Goal: Task Accomplishment & Management: Use online tool/utility

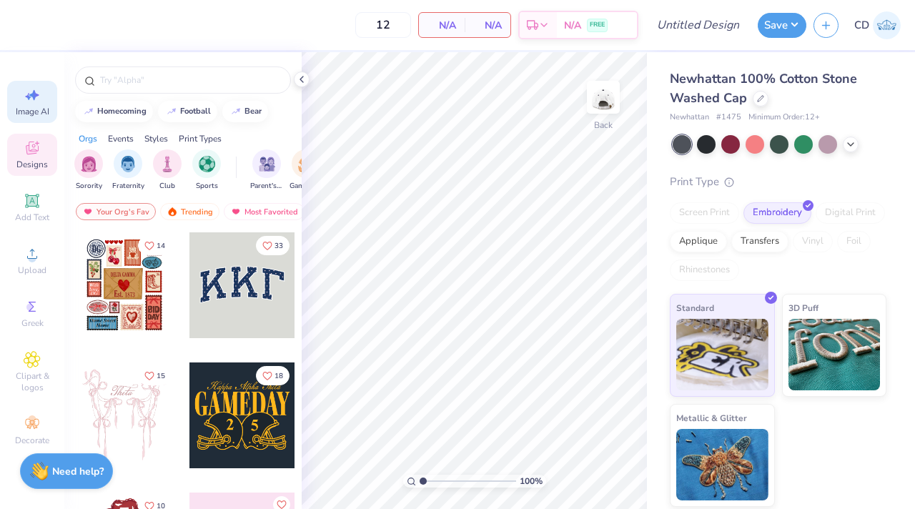
click at [22, 99] on div "Image AI" at bounding box center [32, 102] width 50 height 42
select select "4"
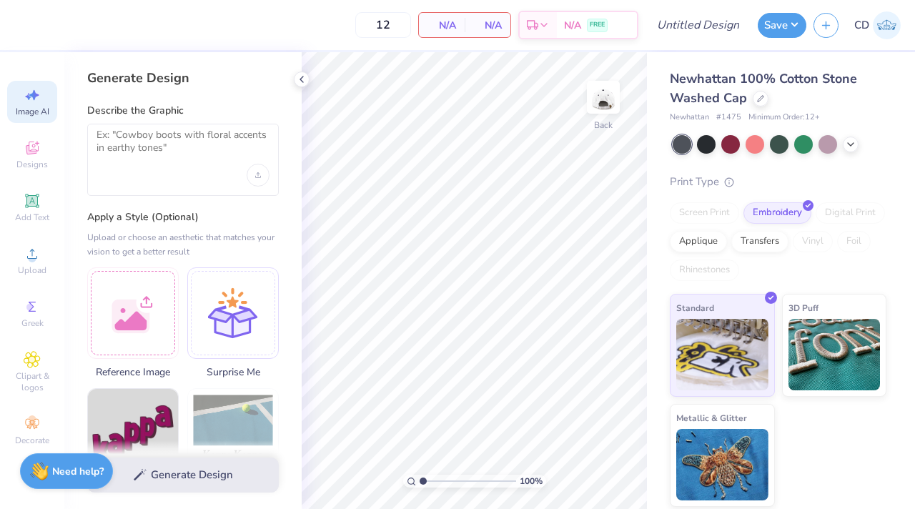
click at [177, 183] on div at bounding box center [183, 160] width 192 height 72
click at [177, 171] on div at bounding box center [183, 160] width 192 height 72
click at [38, 147] on icon at bounding box center [32, 148] width 13 height 13
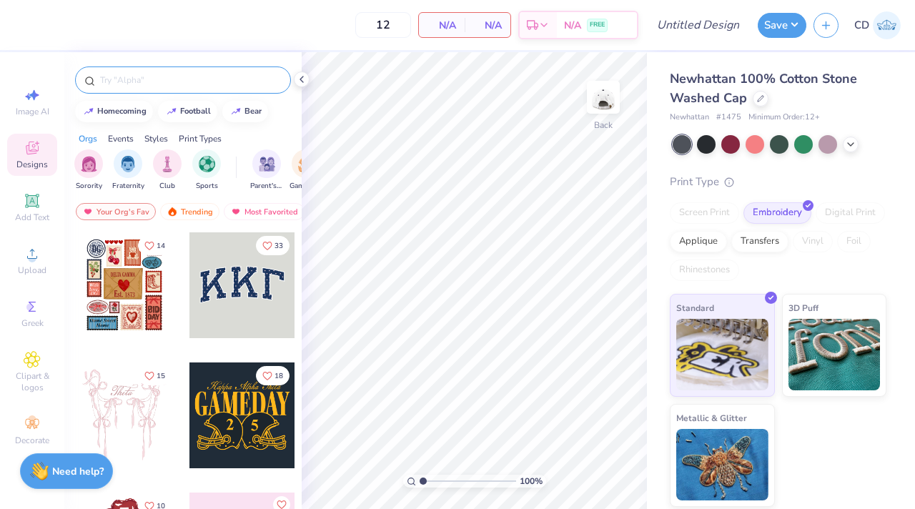
click at [148, 81] on input "text" at bounding box center [190, 80] width 183 height 14
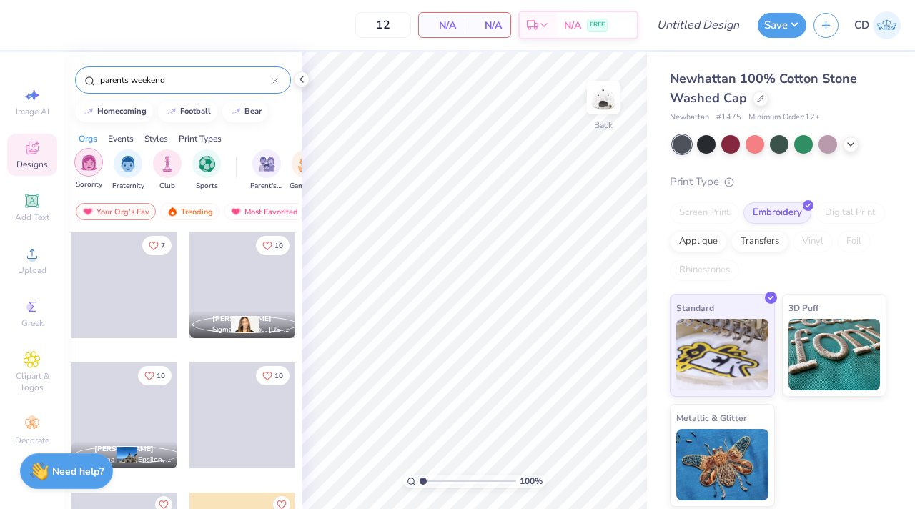
type input "parents weekend"
click at [91, 164] on img "filter for Sorority" at bounding box center [89, 162] width 16 height 16
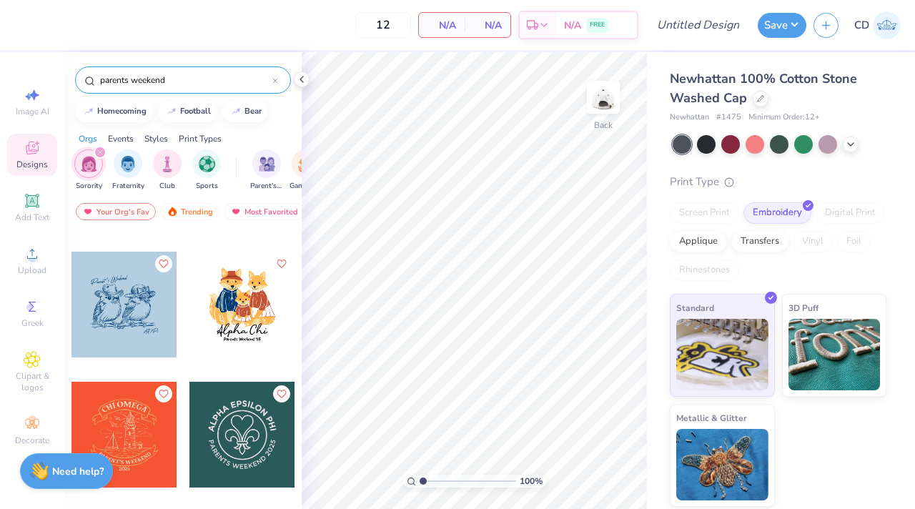
scroll to position [2090, 0]
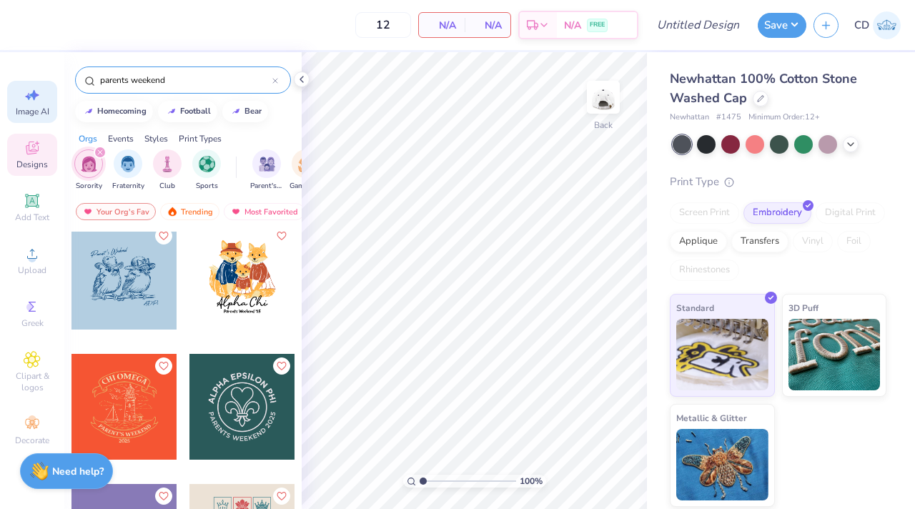
click at [36, 96] on icon at bounding box center [34, 95] width 10 height 11
select select "4"
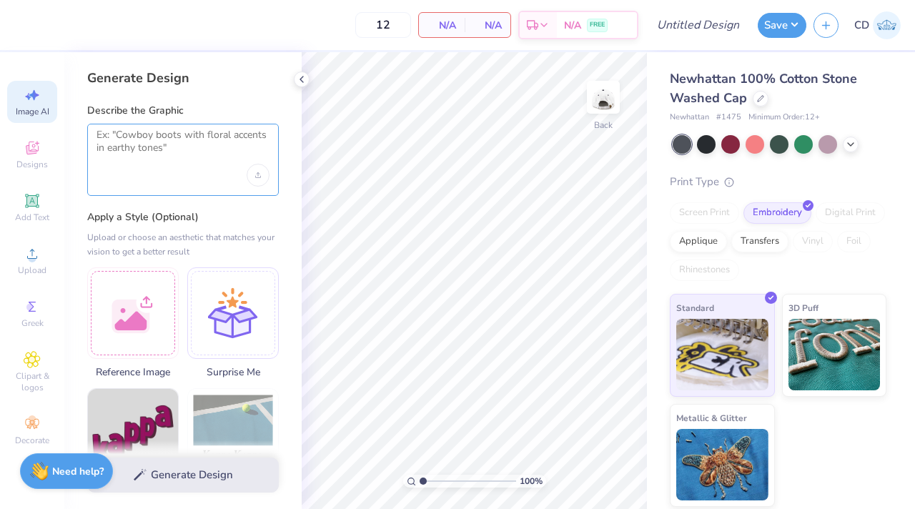
click at [172, 143] on textarea at bounding box center [182, 147] width 173 height 36
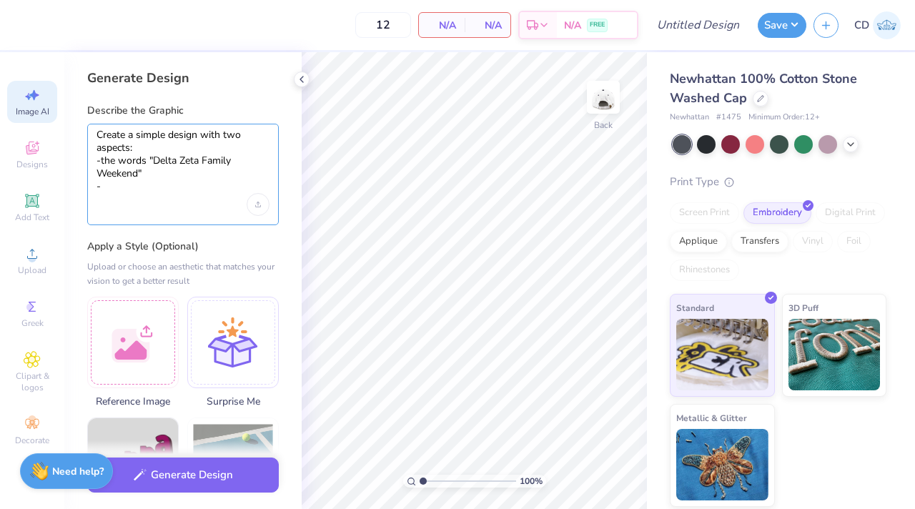
click at [171, 180] on textarea "Create a simple design with two aspects: -the words "Delta Zeta Family Weekend"…" at bounding box center [182, 161] width 173 height 65
click at [172, 171] on textarea "Create a simple design with two aspects: -the words "Delta Zeta Family Weekend"…" at bounding box center [182, 161] width 173 height 65
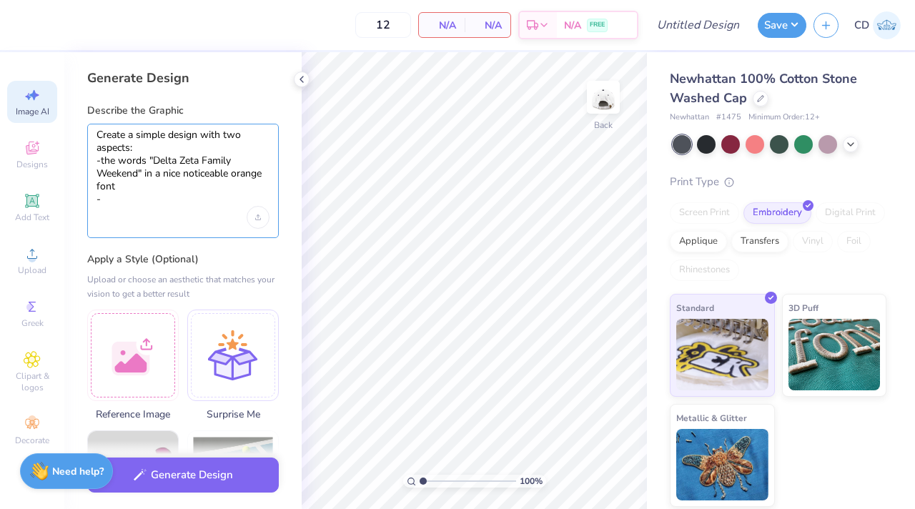
click at [165, 201] on textarea "Create a simple design with two aspects: -the words "Delta Zeta Family Weekend"…" at bounding box center [182, 168] width 173 height 78
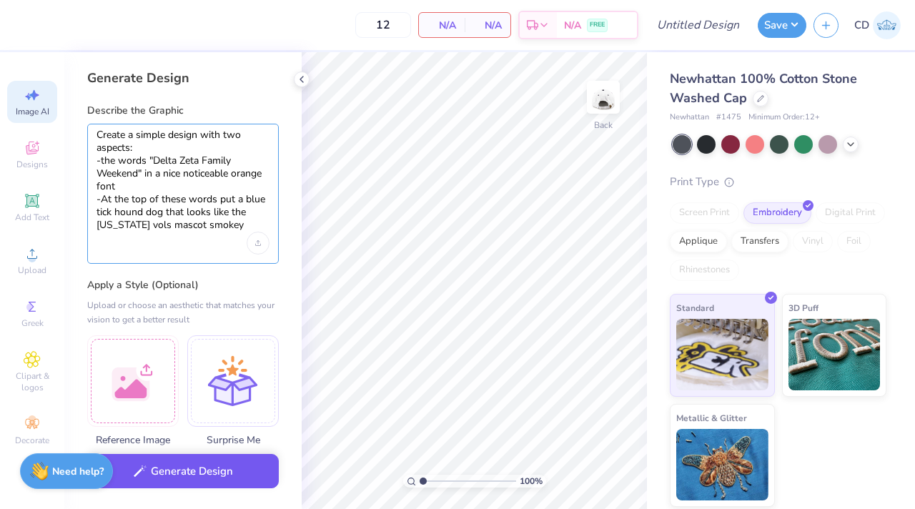
type textarea "Create a simple design with two aspects: -the words "Delta Zeta Family Weekend"…"
click at [203, 467] on button "Generate Design" at bounding box center [183, 471] width 192 height 35
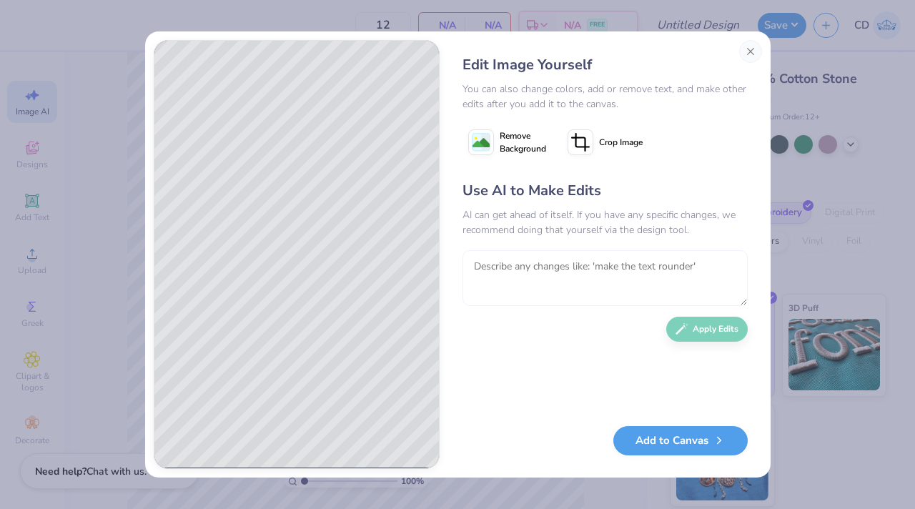
click at [660, 296] on textarea at bounding box center [604, 278] width 285 height 56
click at [504, 259] on textarea at bounding box center [604, 278] width 285 height 56
click at [639, 266] on textarea "Please make the dog a charcoal grey instead of" at bounding box center [604, 278] width 285 height 56
click at [720, 267] on textarea "Please make the dog a charcoal grey/ white instead of" at bounding box center [604, 278] width 285 height 56
type textarea "Please make the dog a charcoal grey/ white instead of blue"
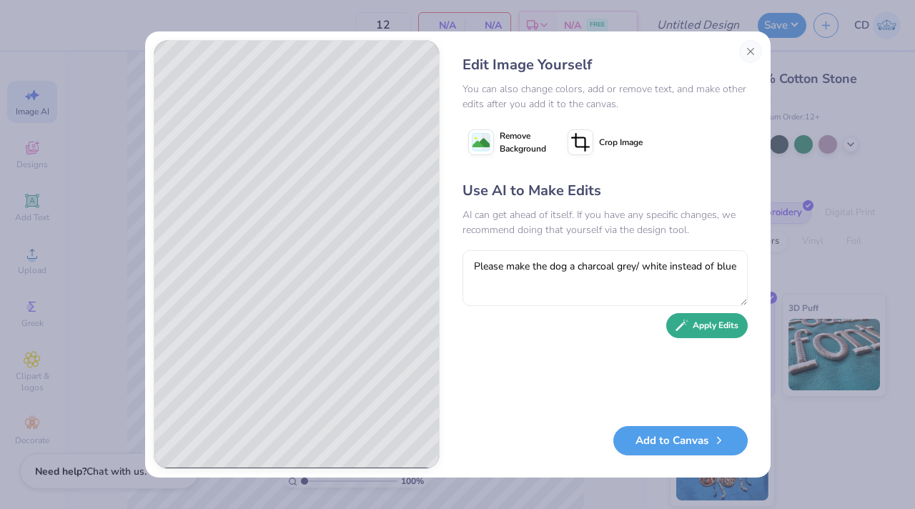
click at [708, 338] on div "Use AI to Make Edits AI can get ahead of itself. If you have any specific chang…" at bounding box center [604, 296] width 285 height 232
click at [704, 328] on button "Apply Edits" at bounding box center [706, 325] width 81 height 25
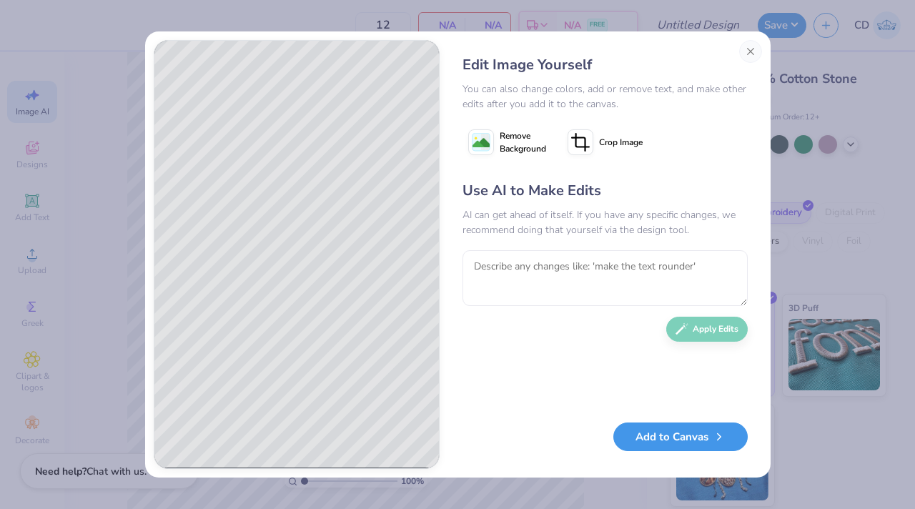
click at [666, 431] on button "Add to Canvas" at bounding box center [680, 436] width 134 height 29
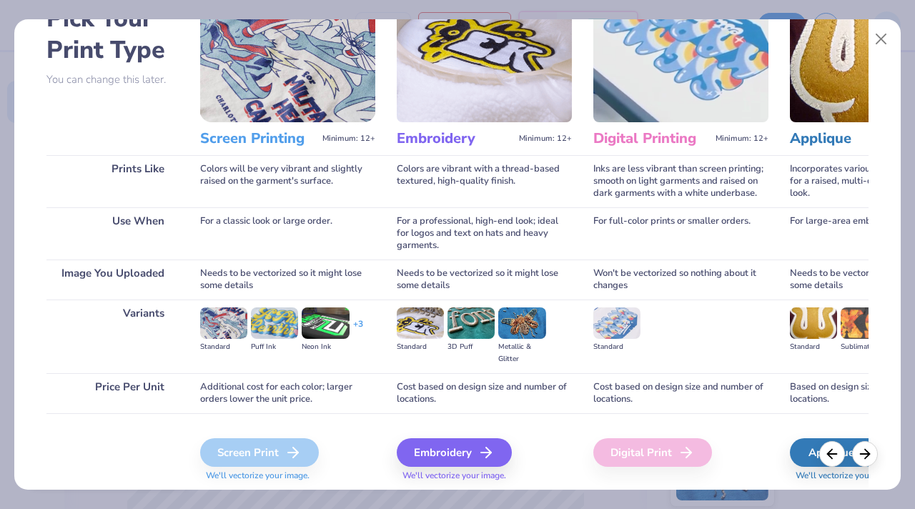
scroll to position [109, 0]
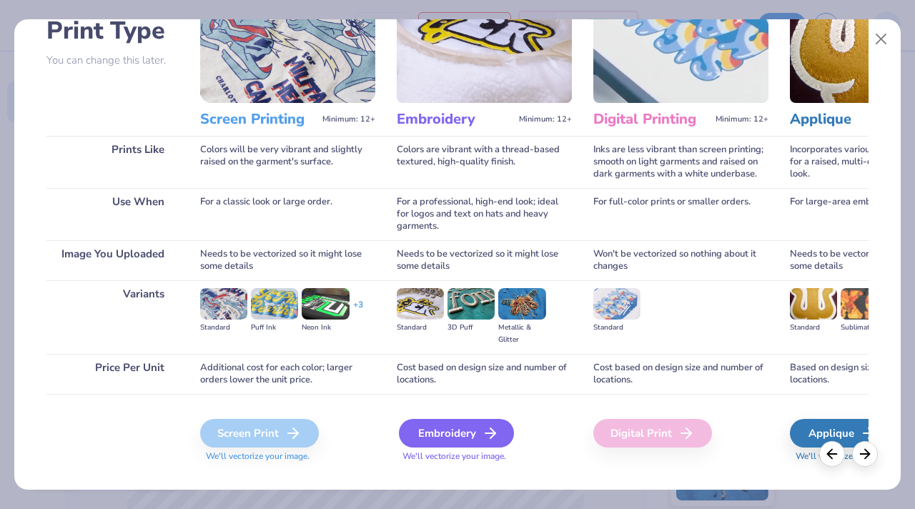
click at [447, 435] on div "Embroidery" at bounding box center [456, 433] width 115 height 29
click at [450, 429] on div "Embroidery" at bounding box center [456, 433] width 115 height 29
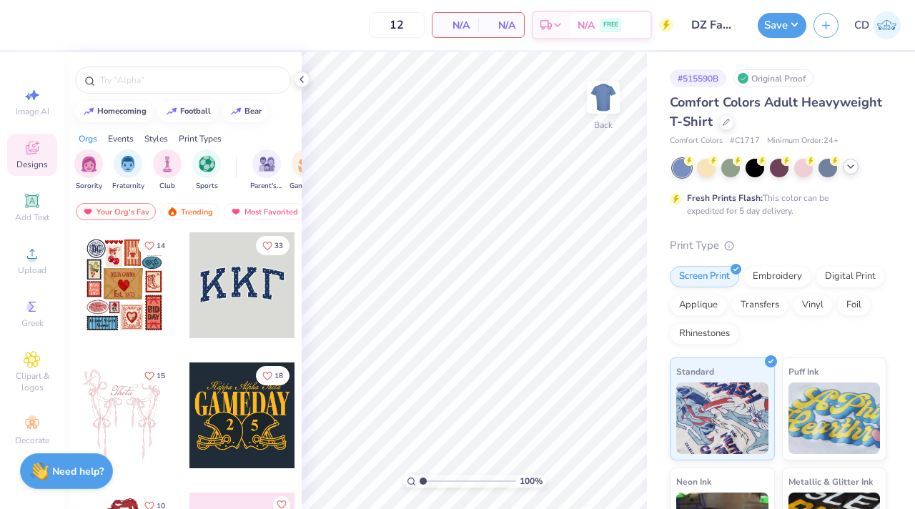
click at [856, 169] on icon at bounding box center [850, 166] width 11 height 11
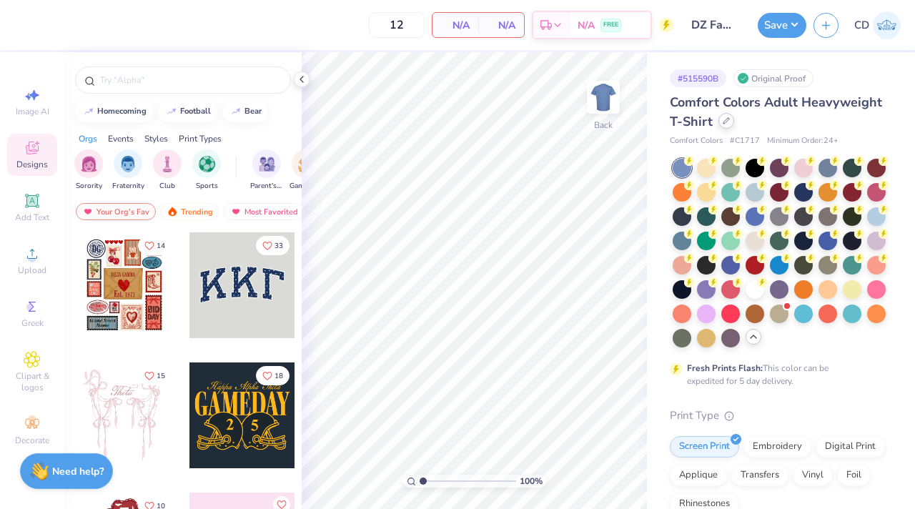
click at [734, 127] on div at bounding box center [726, 121] width 16 height 16
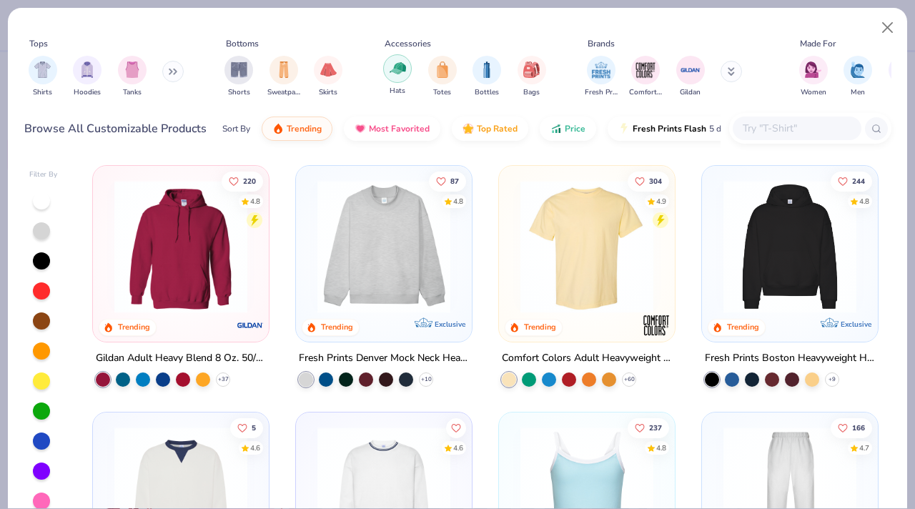
click at [386, 74] on div "filter for Hats" at bounding box center [397, 68] width 29 height 29
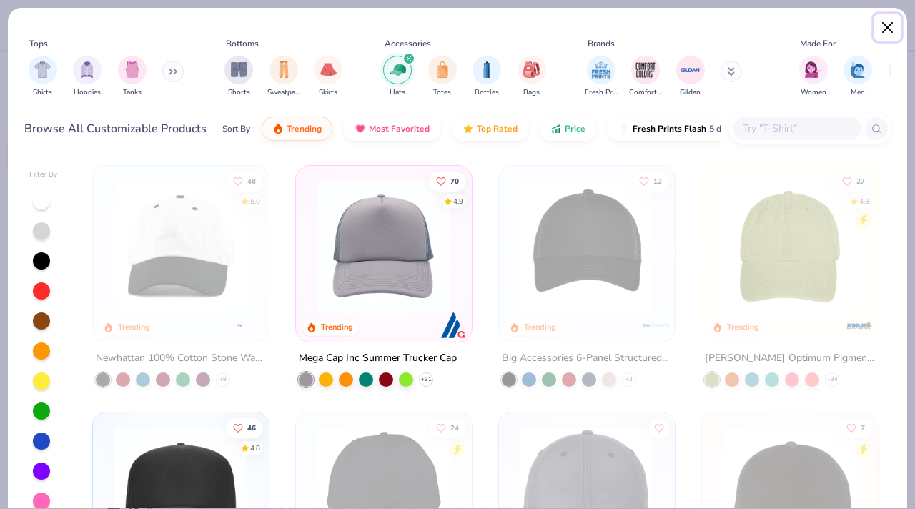
click at [881, 23] on button "Close" at bounding box center [887, 27] width 27 height 27
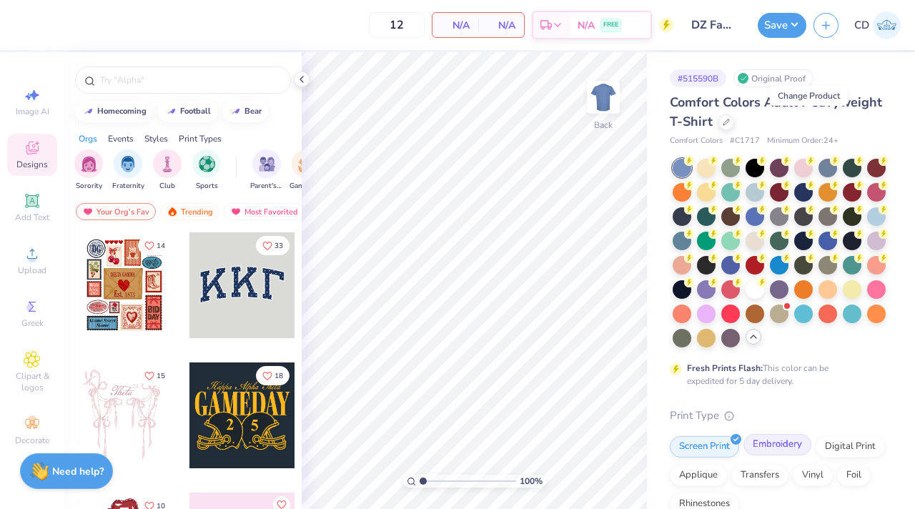
click at [761, 455] on div "Embroidery" at bounding box center [777, 444] width 68 height 21
click at [730, 120] on icon at bounding box center [726, 120] width 7 height 7
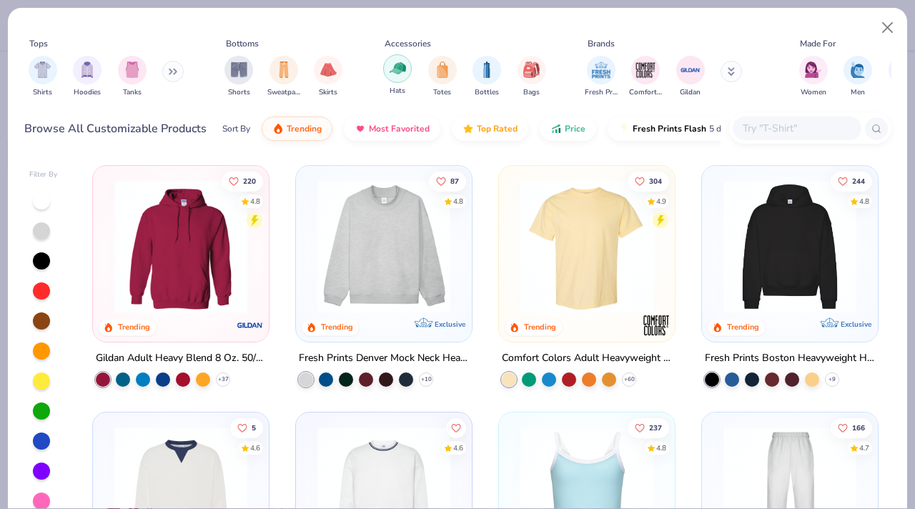
click at [390, 67] on img "filter for Hats" at bounding box center [398, 68] width 16 height 16
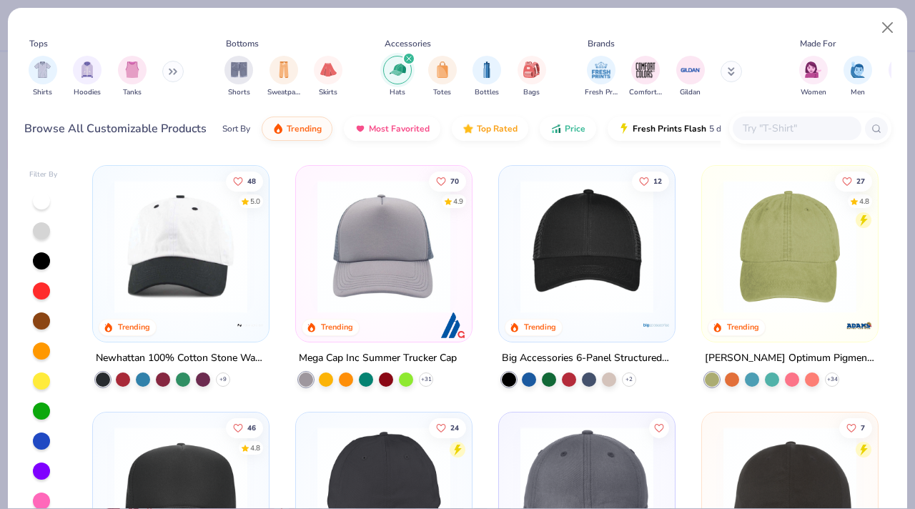
click at [187, 267] on img at bounding box center [180, 246] width 147 height 133
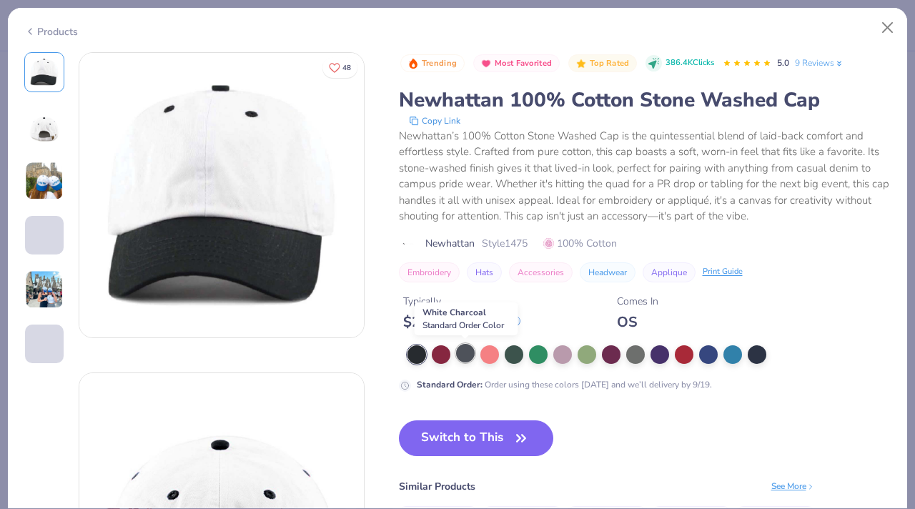
click at [462, 351] on div at bounding box center [465, 353] width 19 height 19
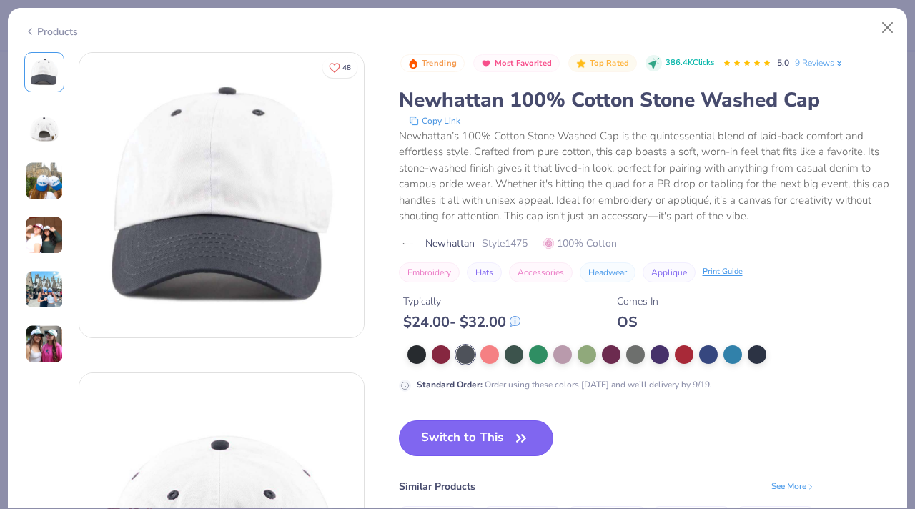
click at [472, 443] on button "Switch to This" at bounding box center [476, 438] width 155 height 36
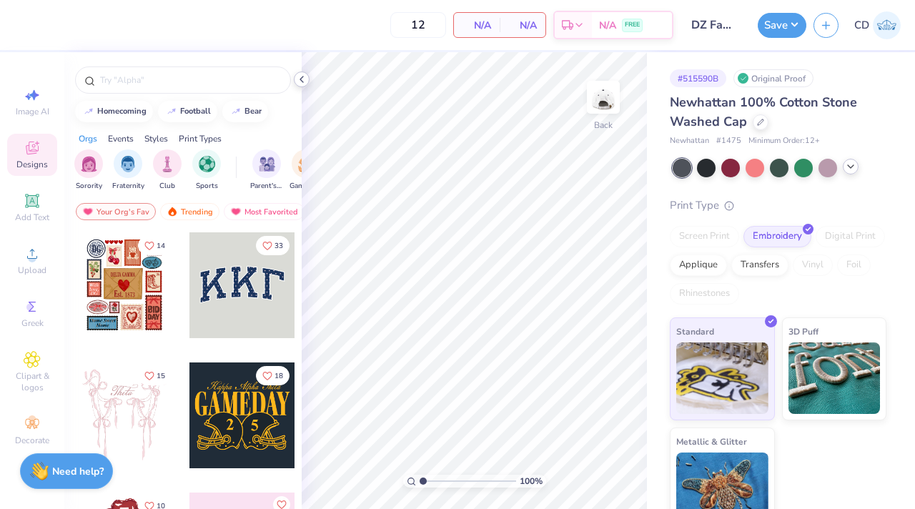
click at [301, 74] on icon at bounding box center [301, 79] width 11 height 11
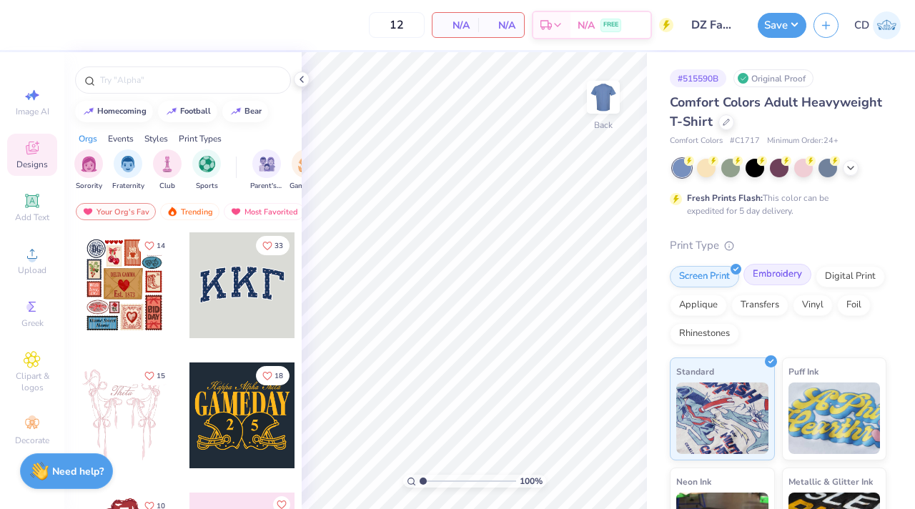
click at [805, 266] on icon at bounding box center [807, 267] width 6 height 6
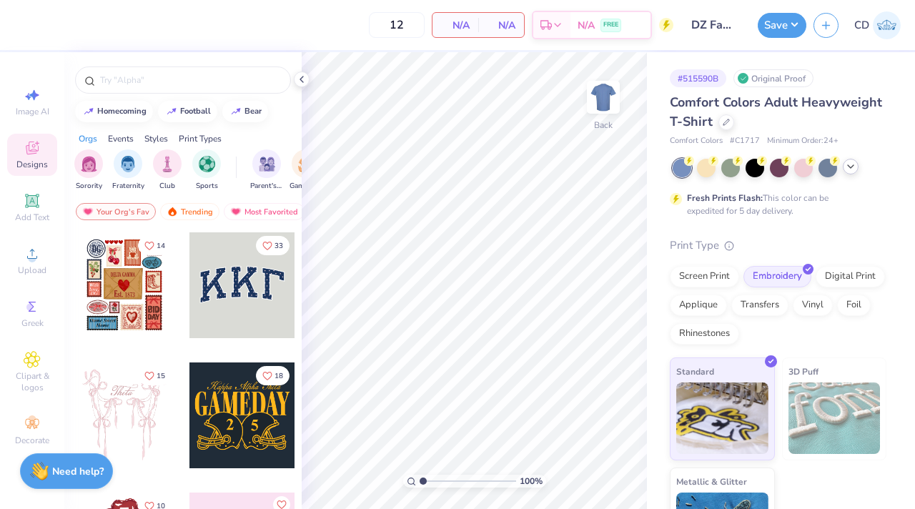
click at [853, 163] on icon at bounding box center [850, 166] width 11 height 11
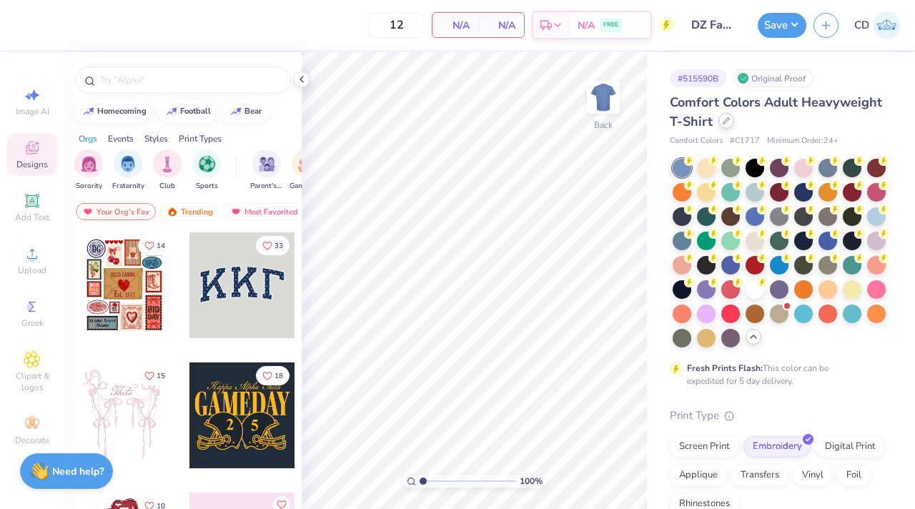
click at [734, 123] on div at bounding box center [726, 121] width 16 height 16
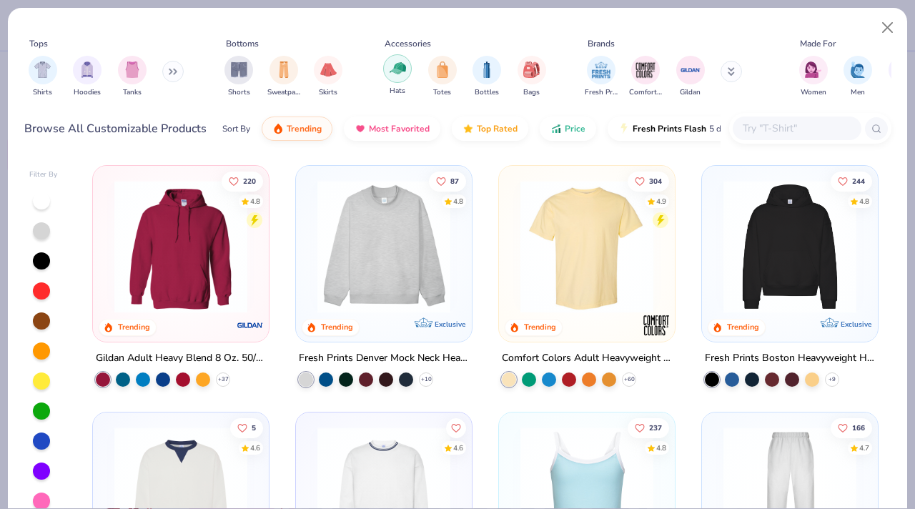
click at [380, 76] on div "Hats Totes Bottles Bags" at bounding box center [465, 76] width 172 height 53
click at [395, 76] on img "filter for Hats" at bounding box center [398, 68] width 16 height 16
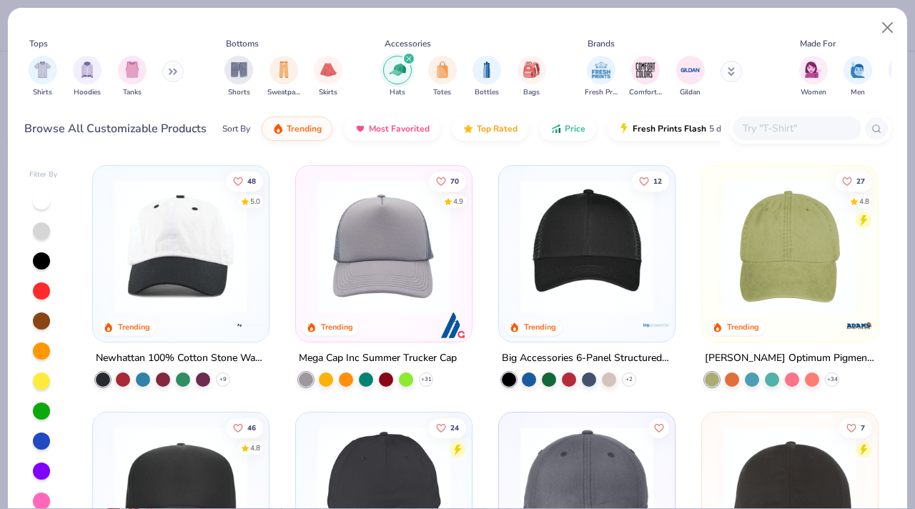
click at [221, 224] on img at bounding box center [180, 246] width 147 height 133
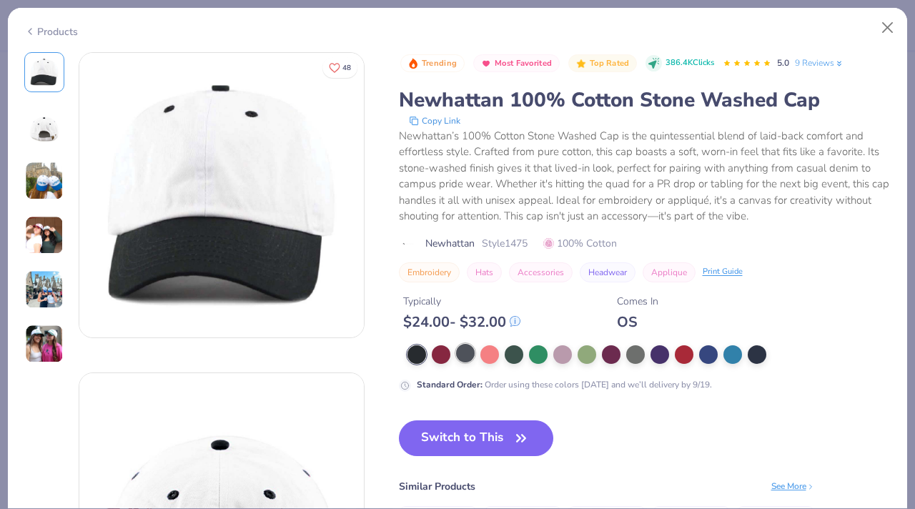
click at [467, 360] on div at bounding box center [465, 353] width 19 height 19
click at [467, 356] on div at bounding box center [465, 353] width 19 height 19
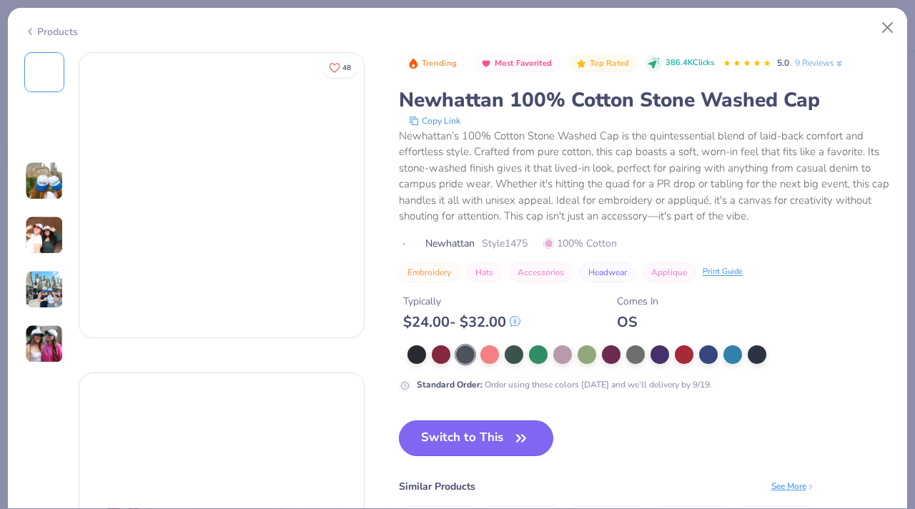
click at [478, 442] on button "Switch to This" at bounding box center [476, 438] width 155 height 36
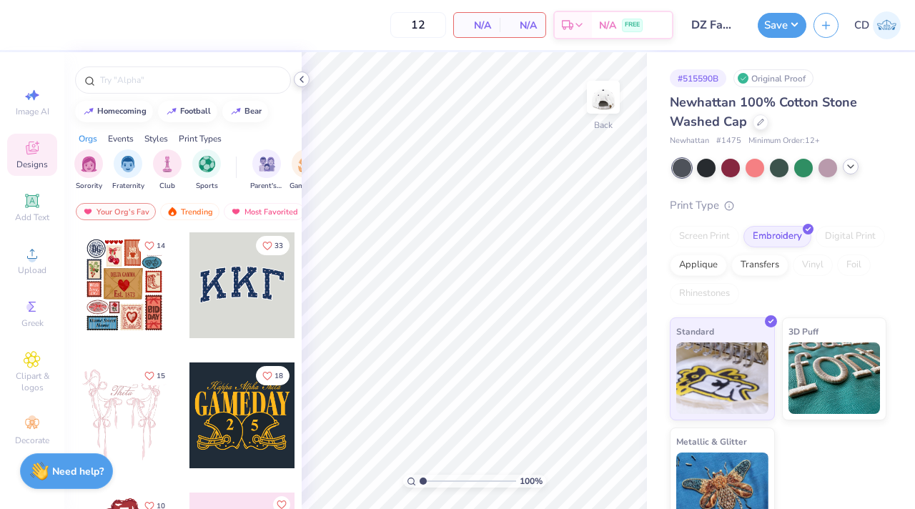
click at [300, 74] on icon at bounding box center [301, 79] width 11 height 11
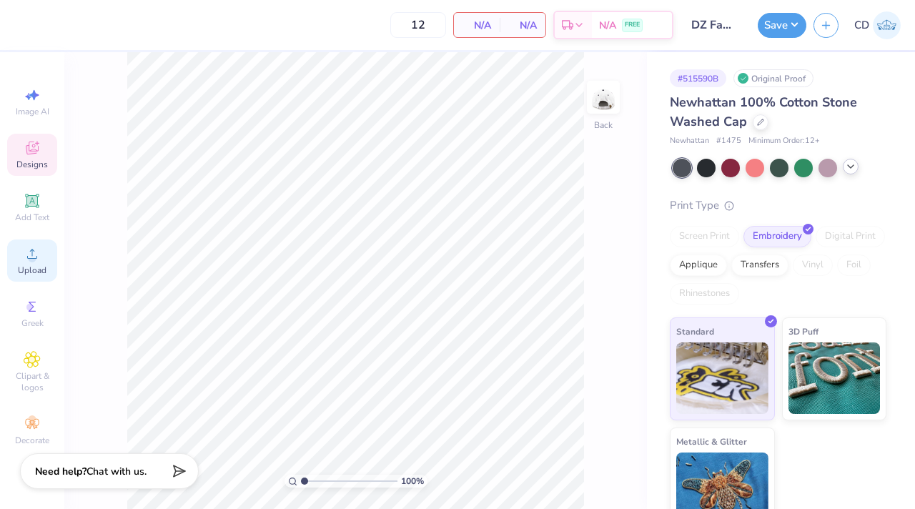
click at [37, 254] on icon at bounding box center [32, 253] width 17 height 17
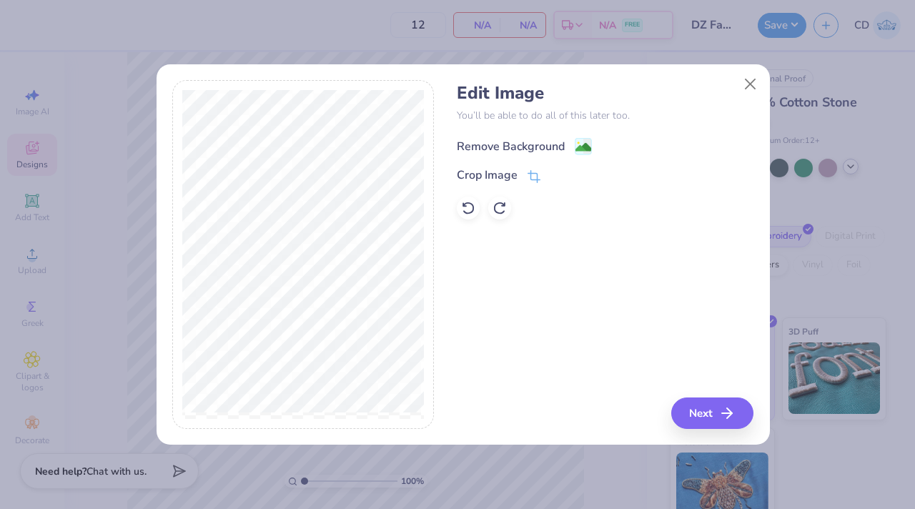
click at [520, 138] on div "Remove Background" at bounding box center [511, 146] width 108 height 17
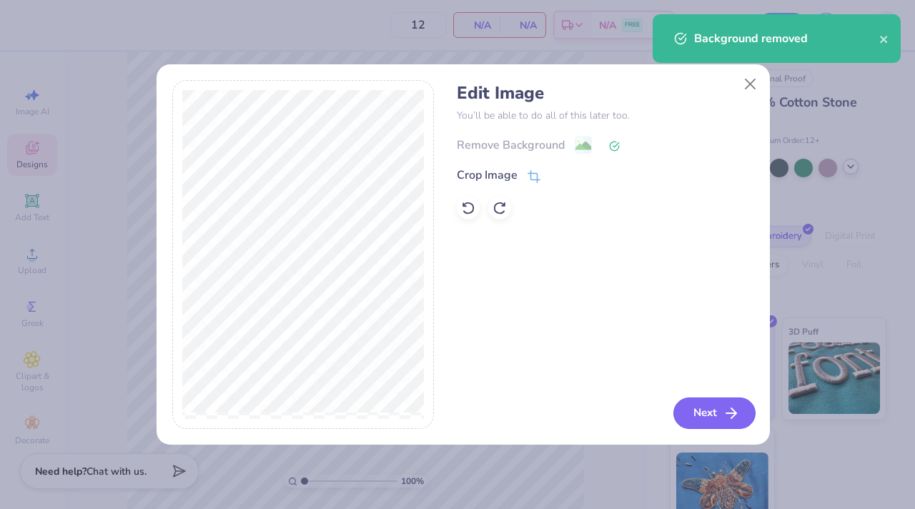
click at [691, 408] on button "Next" at bounding box center [714, 412] width 82 height 31
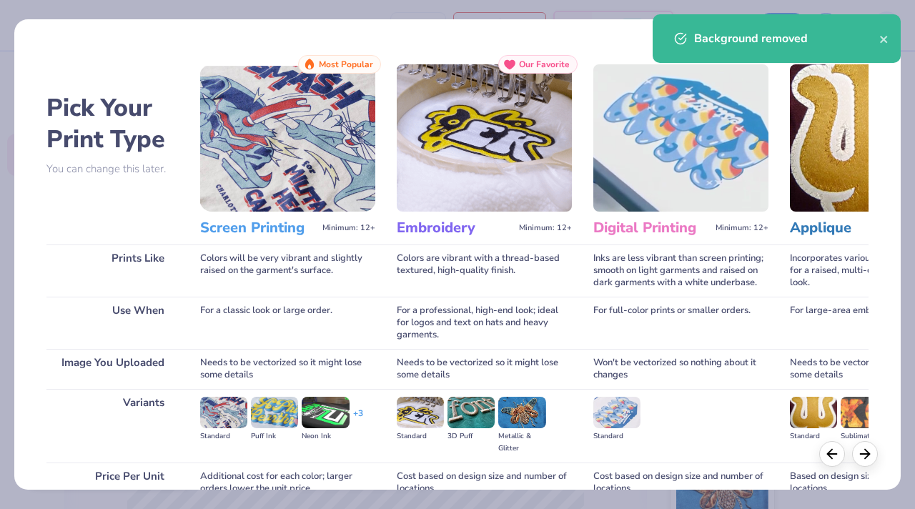
scroll to position [132, 0]
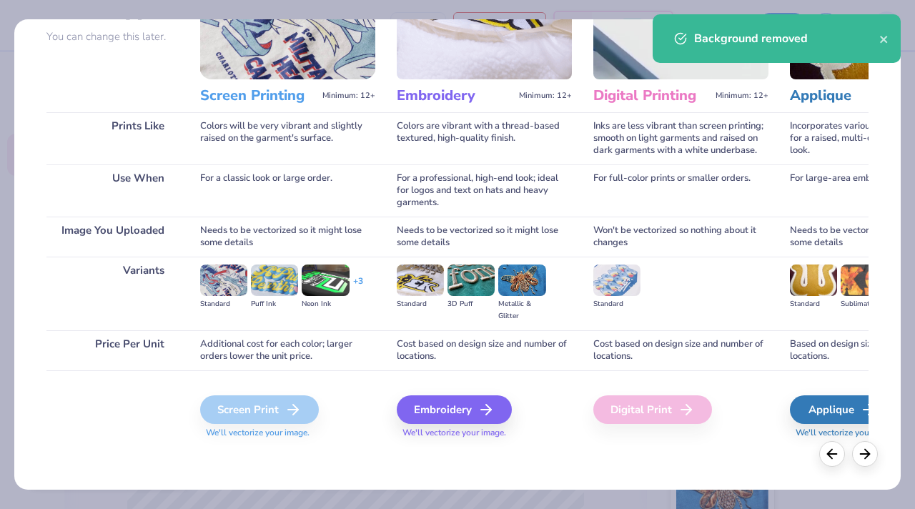
click at [469, 407] on div "Embroidery" at bounding box center [454, 409] width 115 height 29
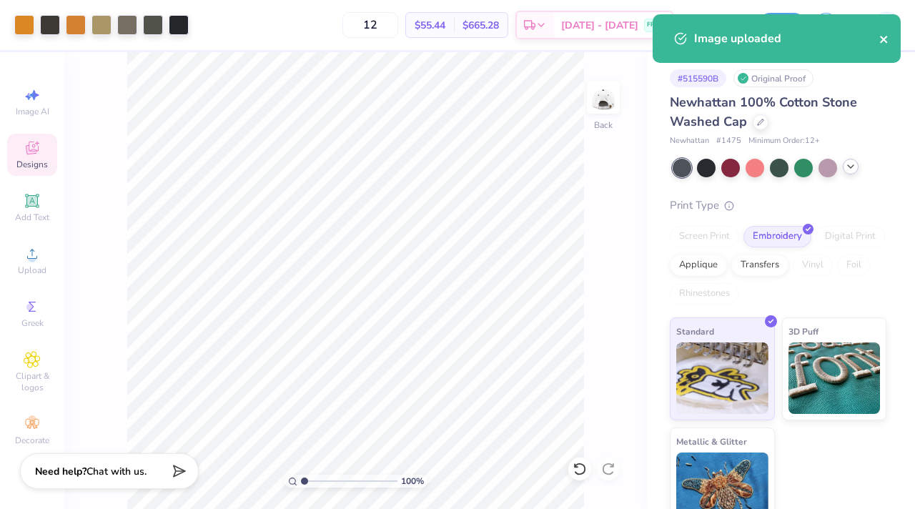
click at [887, 31] on button "close" at bounding box center [884, 38] width 10 height 17
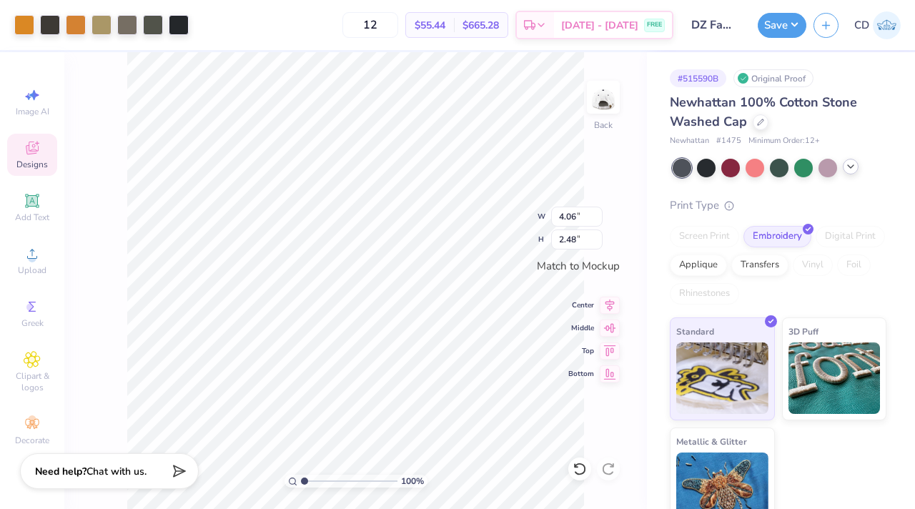
type input "4.07"
type input "2.49"
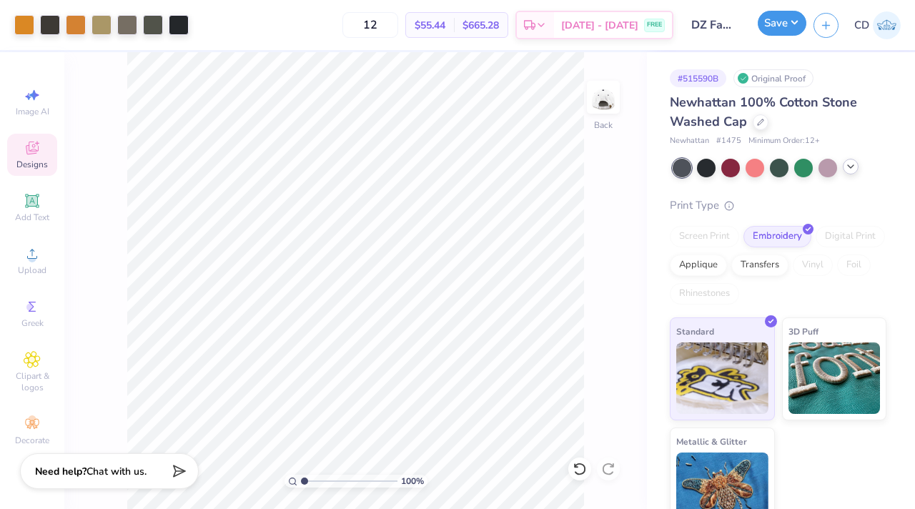
click at [787, 15] on button "Save" at bounding box center [782, 23] width 49 height 25
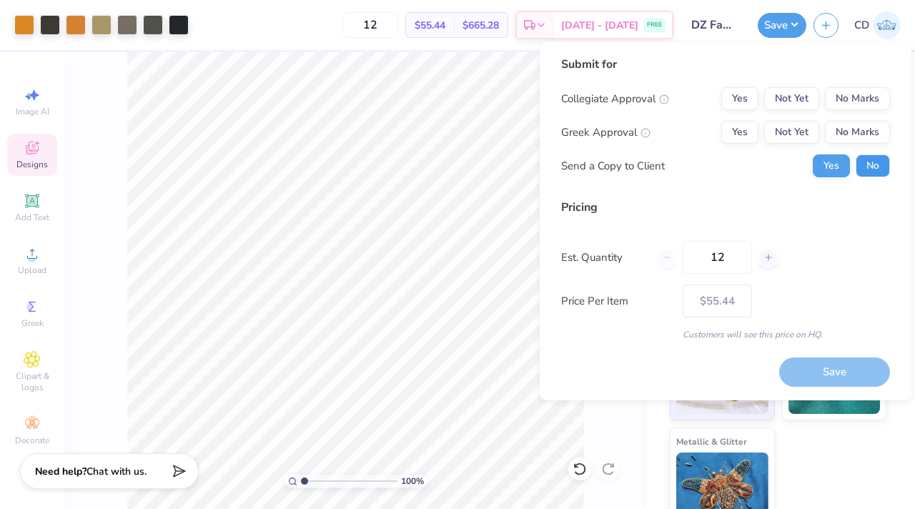
click at [873, 160] on button "No" at bounding box center [873, 165] width 34 height 23
click at [748, 136] on button "Yes" at bounding box center [739, 132] width 37 height 23
click at [777, 135] on button "Not Yet" at bounding box center [791, 132] width 55 height 23
click at [838, 96] on button "No Marks" at bounding box center [857, 98] width 65 height 23
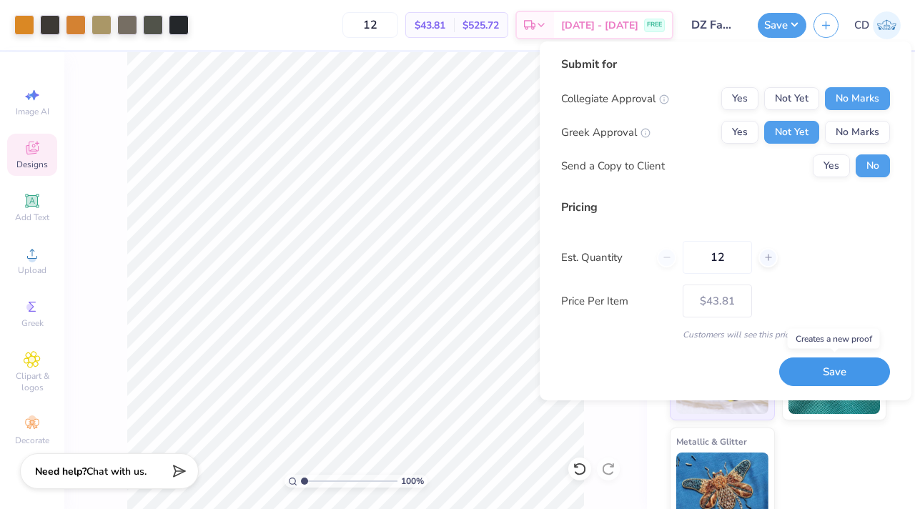
click at [818, 380] on button "Save" at bounding box center [834, 371] width 111 height 29
type input "– –"
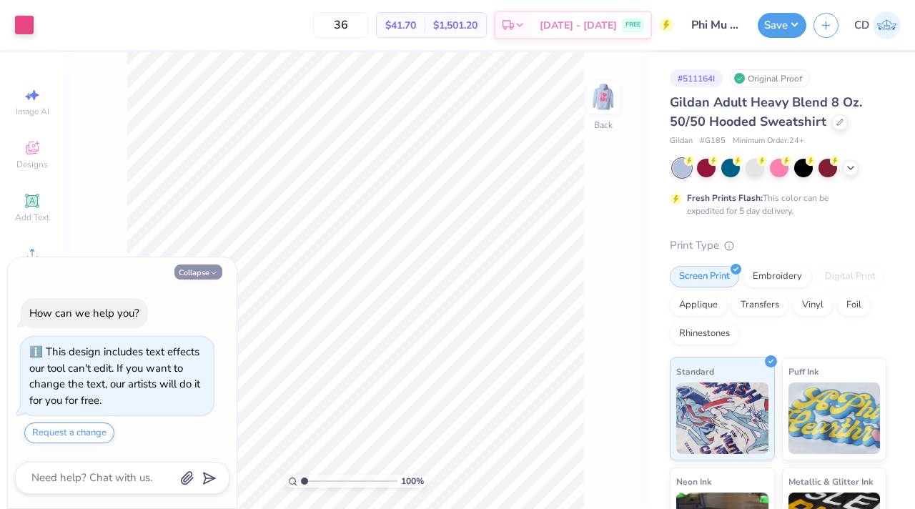
click at [207, 276] on button "Collapse" at bounding box center [198, 271] width 48 height 15
type textarea "x"
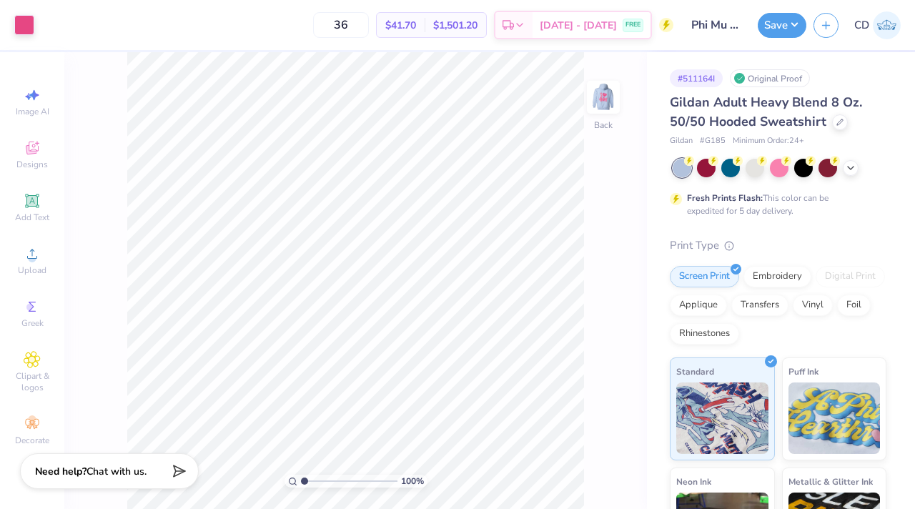
click at [600, 79] on div "100 % Back" at bounding box center [355, 280] width 583 height 457
click at [600, 87] on img at bounding box center [603, 97] width 57 height 57
click at [852, 165] on polyline at bounding box center [851, 166] width 6 height 3
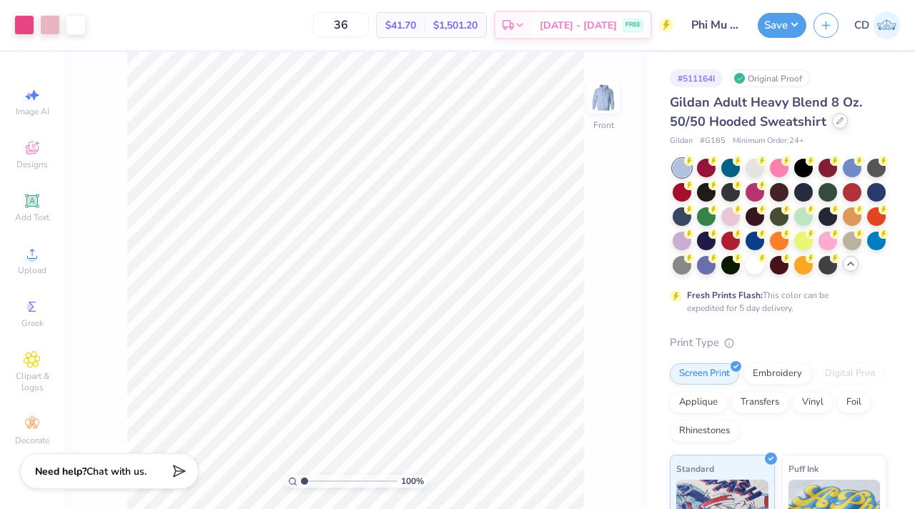
click at [841, 118] on icon at bounding box center [839, 120] width 7 height 7
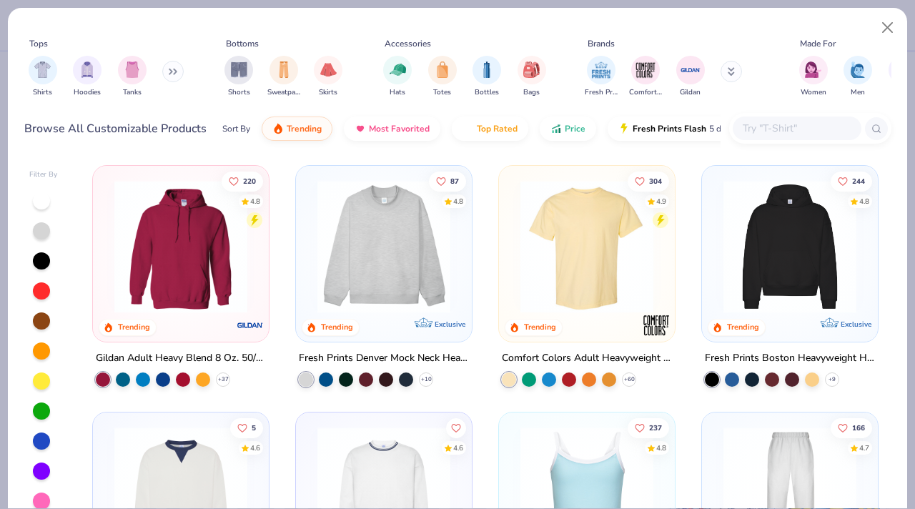
click at [164, 69] on button at bounding box center [172, 71] width 21 height 21
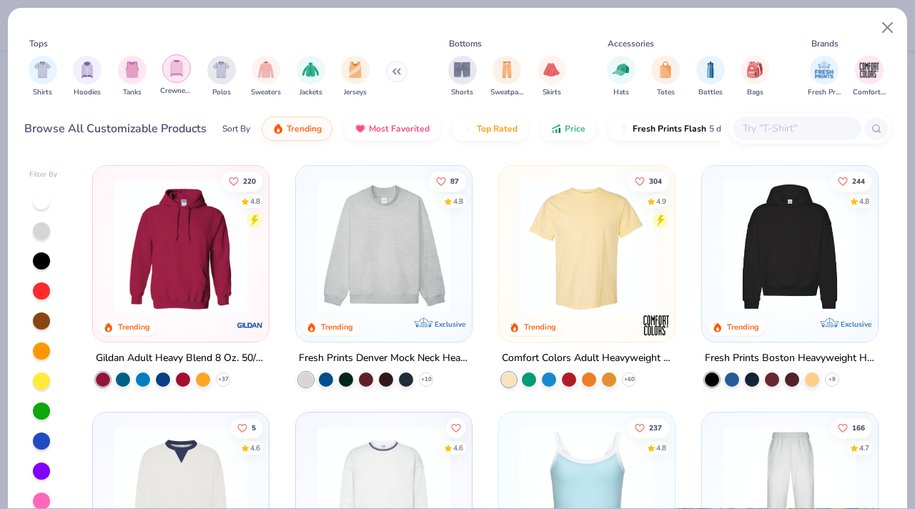
click at [176, 71] on img "filter for Crewnecks" at bounding box center [177, 68] width 16 height 16
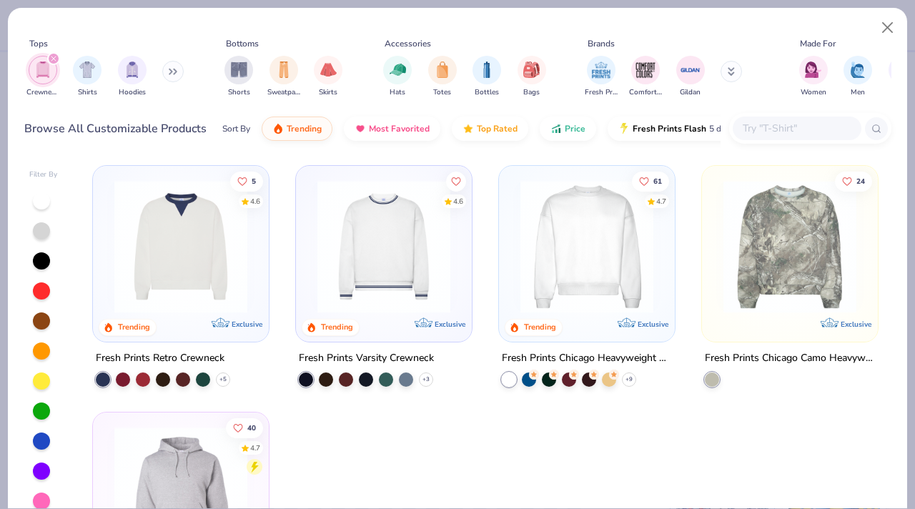
click at [164, 264] on img at bounding box center [180, 246] width 147 height 133
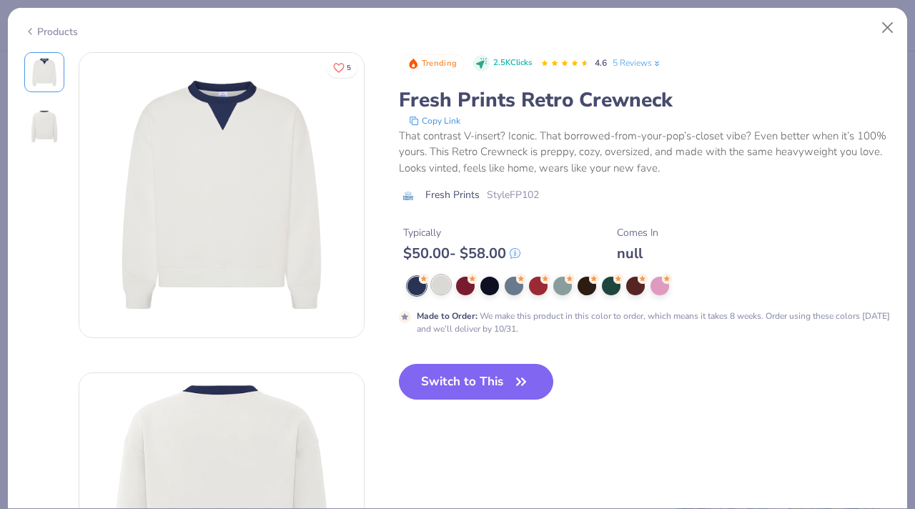
click at [448, 287] on div at bounding box center [441, 284] width 19 height 19
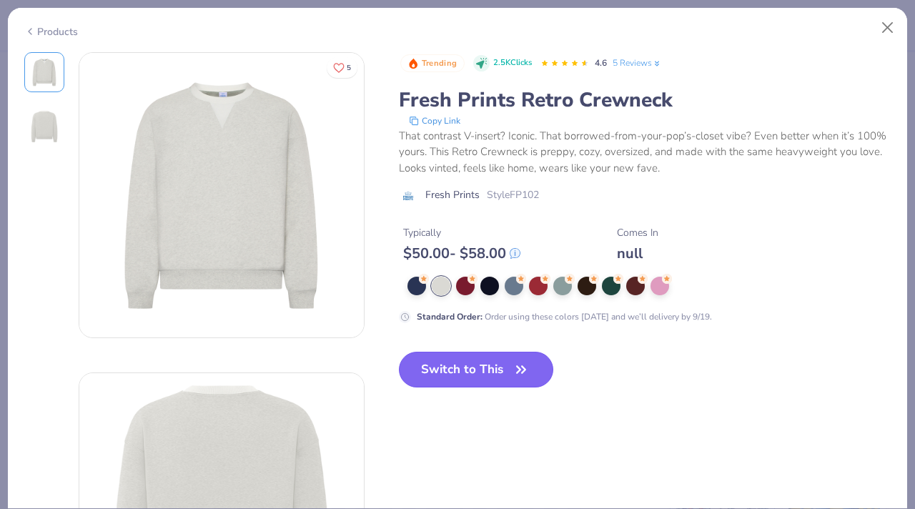
click at [500, 377] on button "Switch to This" at bounding box center [476, 370] width 155 height 36
type input "50"
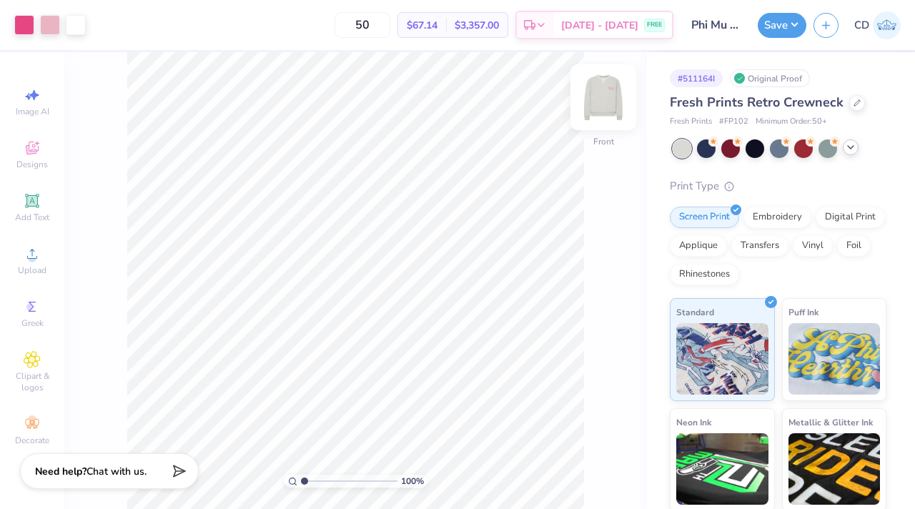
click at [598, 94] on img at bounding box center [603, 97] width 57 height 57
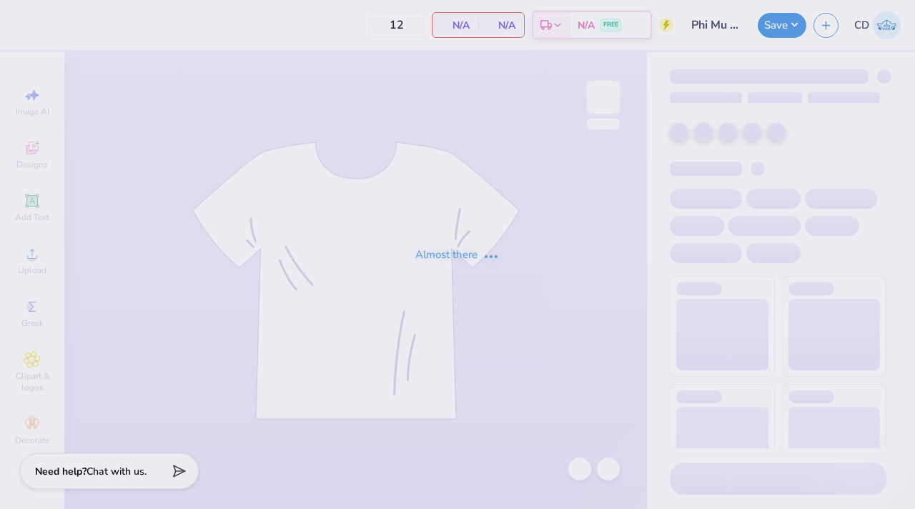
type input "36"
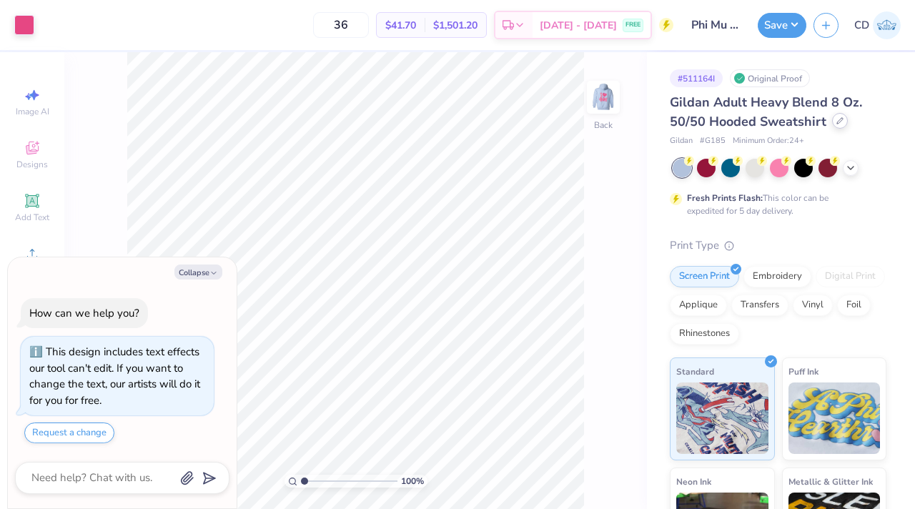
click at [840, 124] on icon at bounding box center [839, 120] width 7 height 7
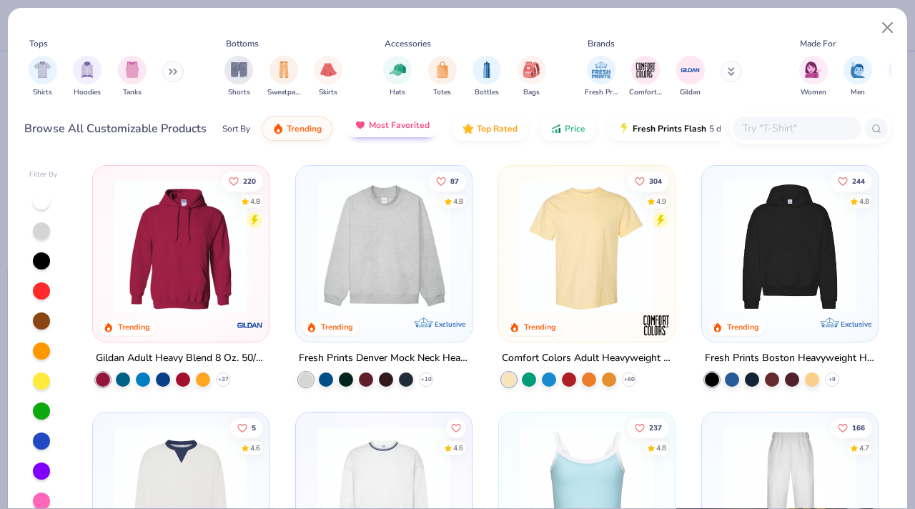
type textarea "x"
click at [760, 134] on input "text" at bounding box center [796, 128] width 110 height 16
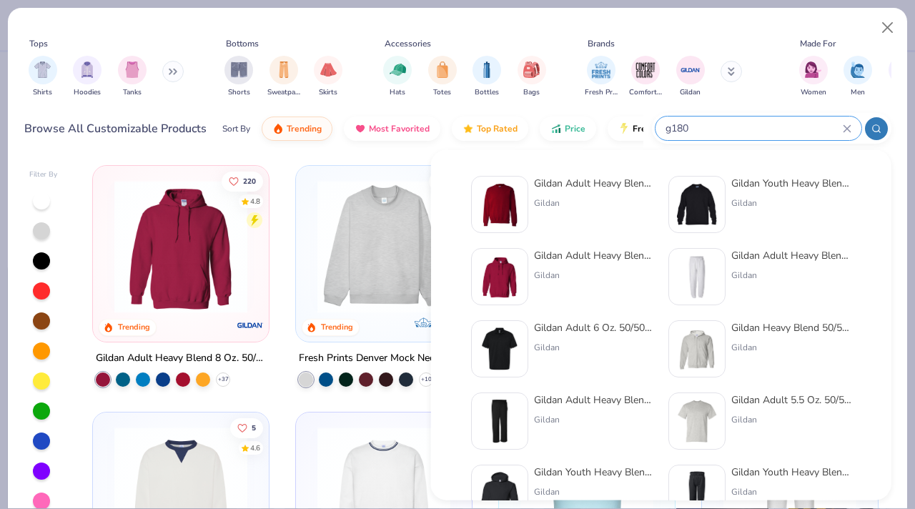
type input "g180"
click at [569, 220] on div "Gildan Adult Heavy Blend Adult 8 Oz. 50/50 Fleece Crew Gildan" at bounding box center [594, 204] width 120 height 57
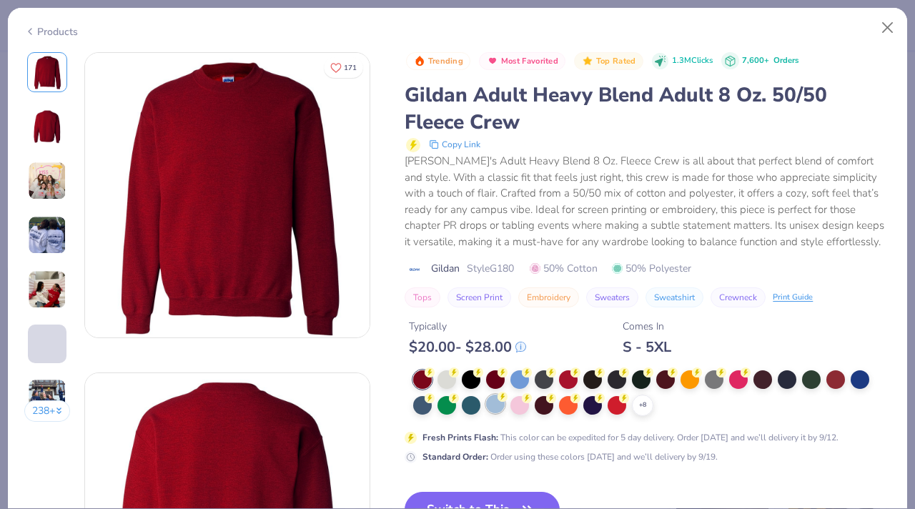
click at [500, 405] on div at bounding box center [495, 404] width 19 height 19
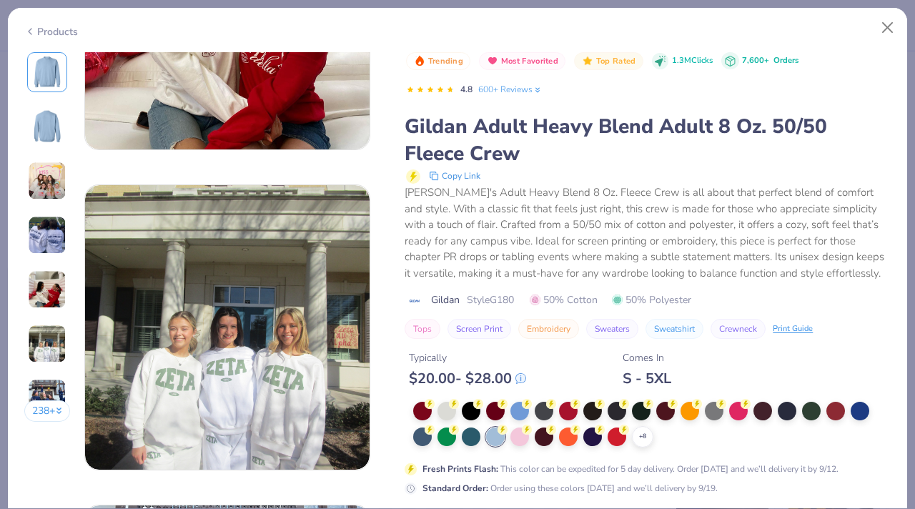
scroll to position [1520, 0]
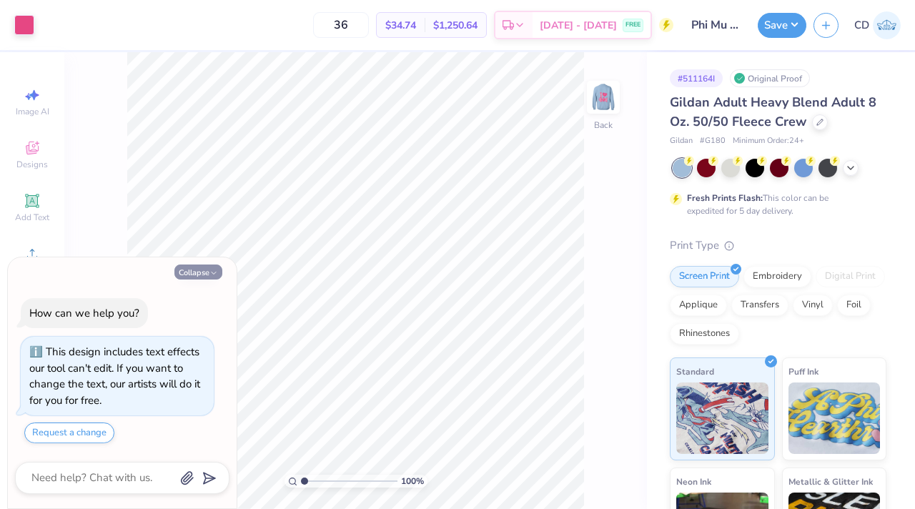
click at [209, 269] on icon "button" at bounding box center [213, 273] width 9 height 9
type textarea "x"
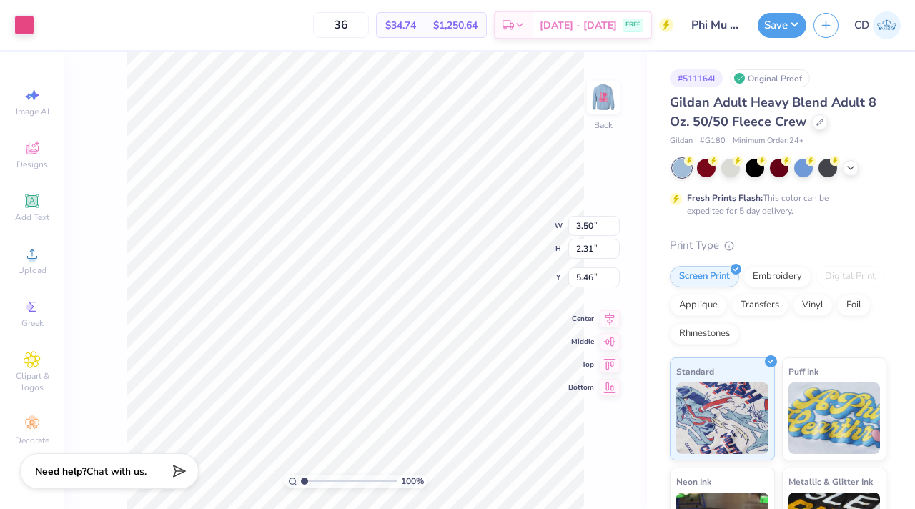
type input "3.00"
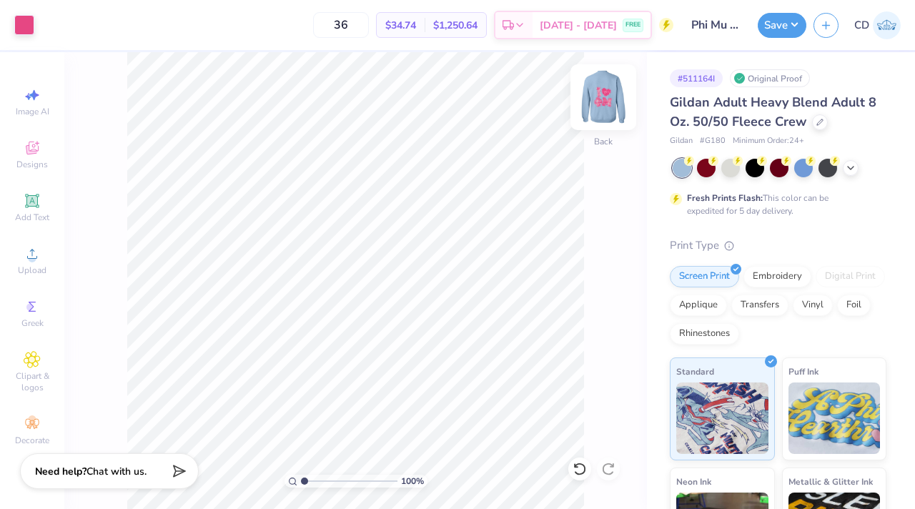
click at [596, 103] on img at bounding box center [603, 97] width 57 height 57
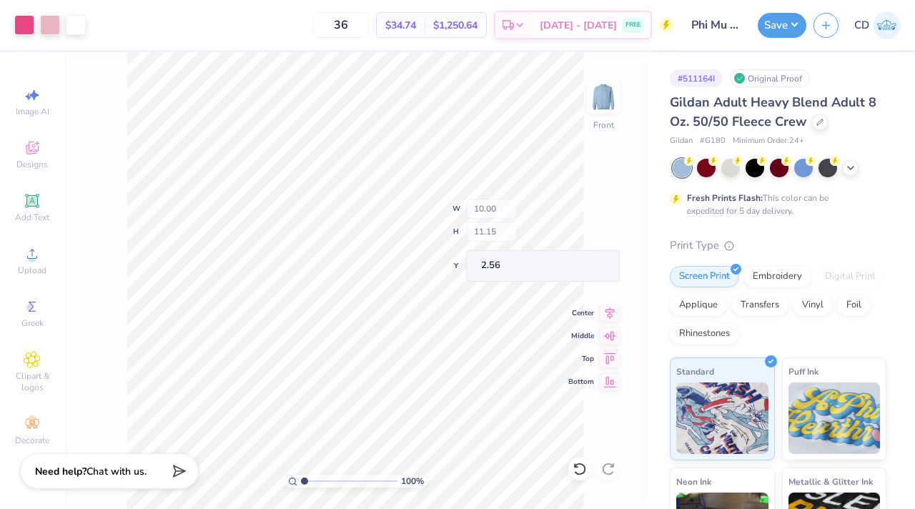
type input "3.00"
click at [778, 28] on button "Save" at bounding box center [782, 23] width 49 height 25
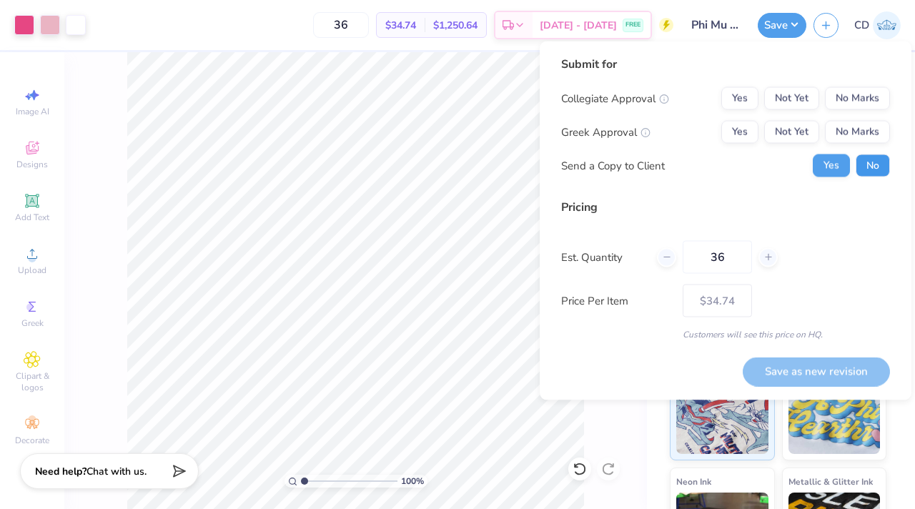
click at [873, 159] on button "No" at bounding box center [873, 165] width 34 height 23
click at [801, 154] on div "Send a Copy to Client Yes No" at bounding box center [725, 165] width 329 height 23
click at [801, 139] on button "Not Yet" at bounding box center [791, 132] width 55 height 23
click at [863, 88] on button "No Marks" at bounding box center [857, 98] width 65 height 23
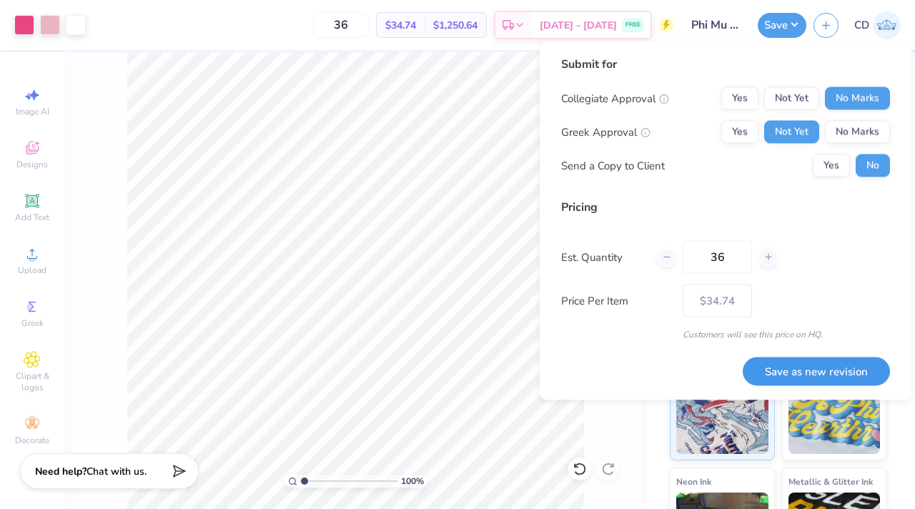
click at [777, 367] on button "Save as new revision" at bounding box center [816, 371] width 147 height 29
type input "$34.74"
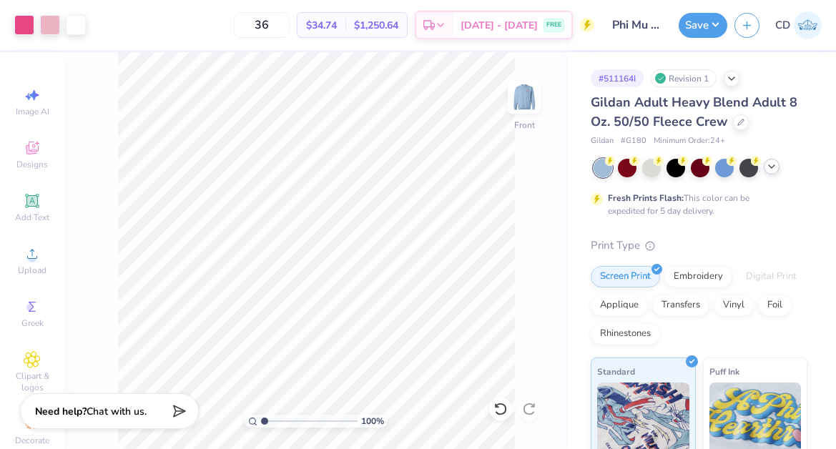
click at [772, 169] on icon at bounding box center [771, 166] width 11 height 11
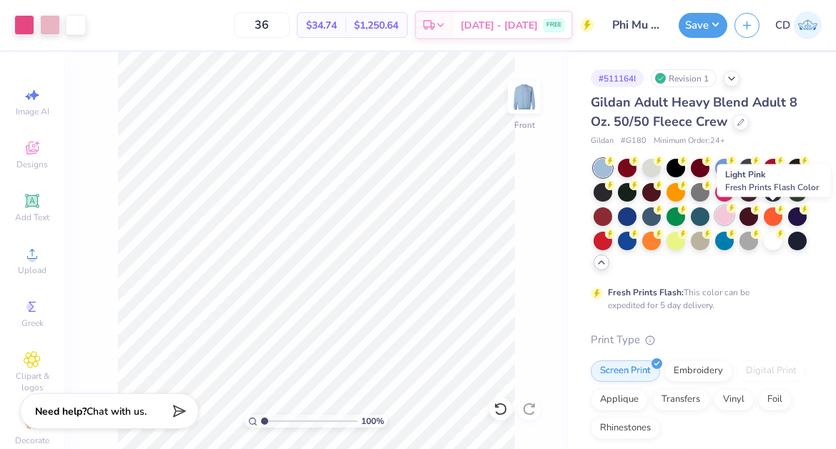
click at [733, 207] on div at bounding box center [724, 215] width 19 height 19
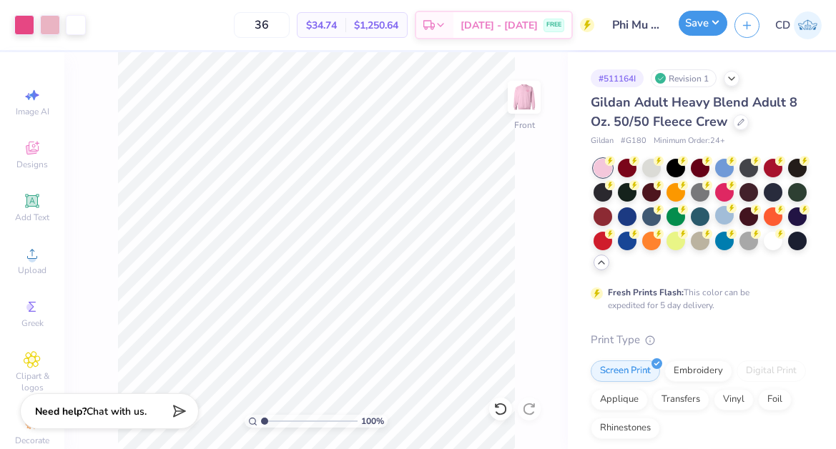
click at [702, 29] on button "Save" at bounding box center [702, 23] width 49 height 25
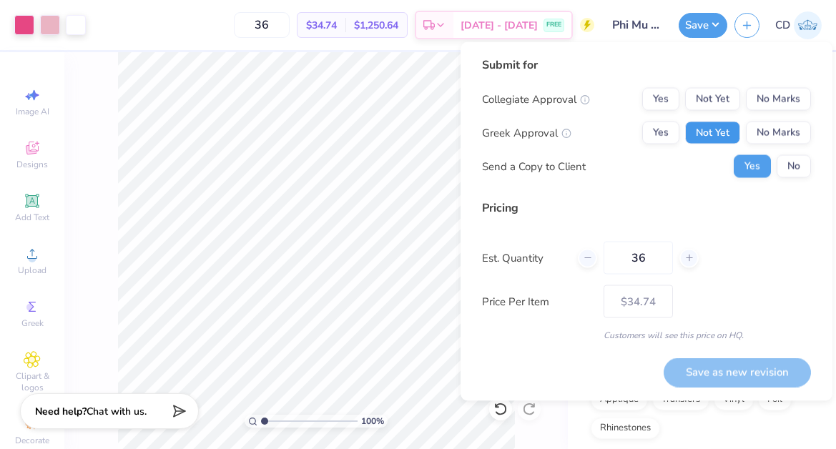
click at [713, 124] on button "Not Yet" at bounding box center [712, 133] width 55 height 23
click at [766, 106] on button "No Marks" at bounding box center [778, 99] width 65 height 23
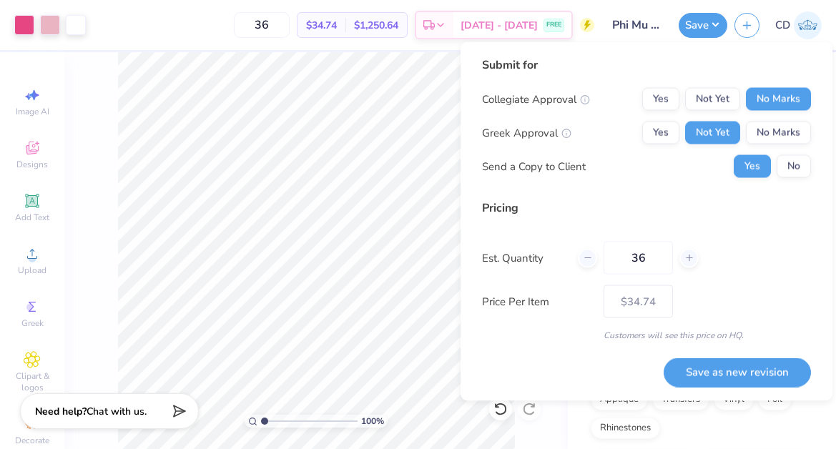
click at [776, 175] on div "Yes No" at bounding box center [771, 166] width 77 height 23
click at [804, 169] on button "No" at bounding box center [793, 166] width 34 height 23
click at [730, 370] on button "Save as new revision" at bounding box center [736, 371] width 147 height 29
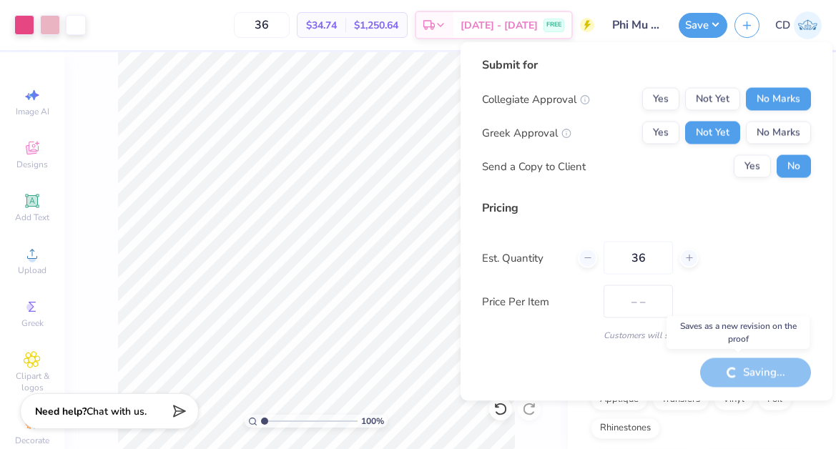
type input "$34.74"
